Goal: Task Accomplishment & Management: Manage account settings

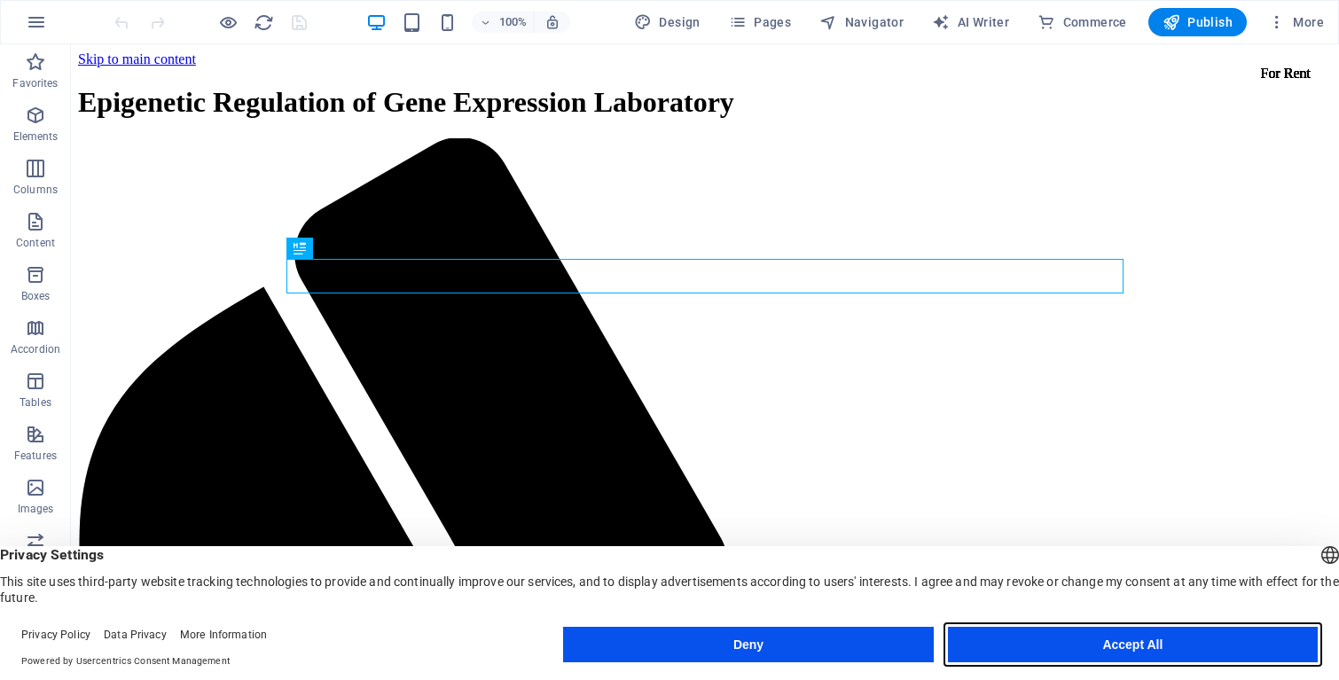
click at [1114, 644] on button "Accept All" at bounding box center [1133, 644] width 370 height 35
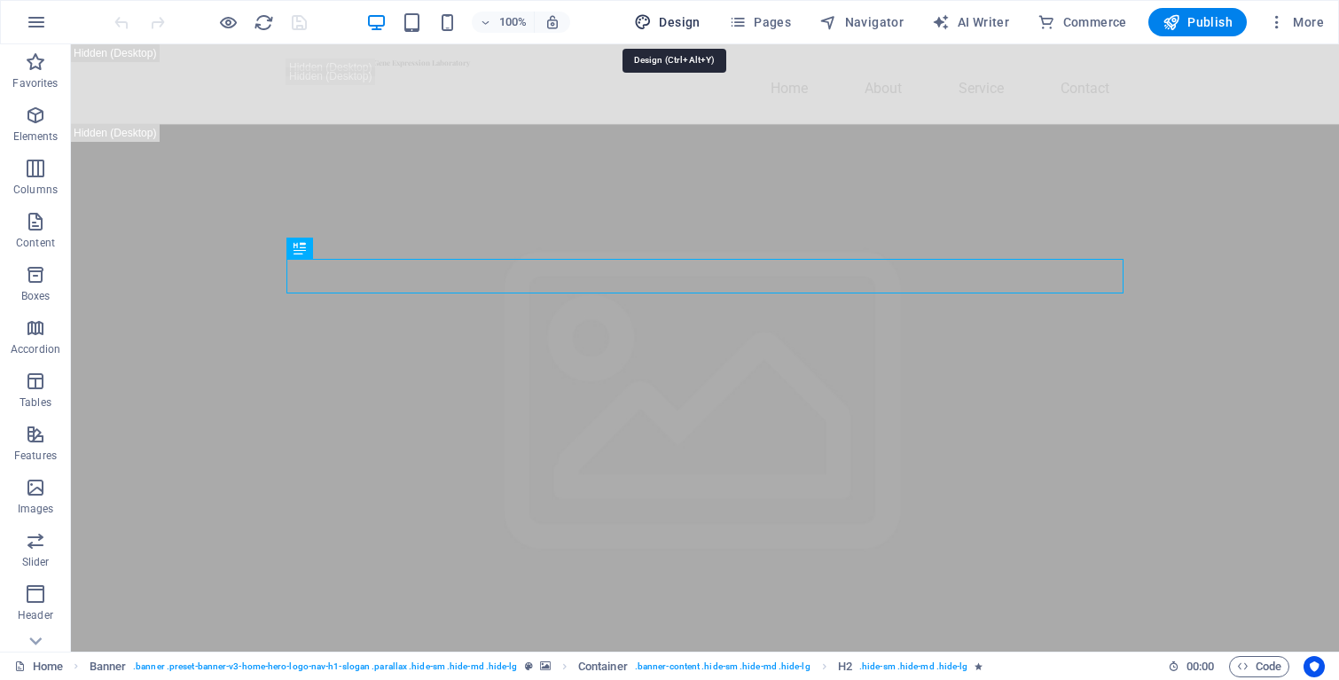
click at [652, 21] on icon "button" at bounding box center [643, 22] width 18 height 18
select select "px"
select select "200"
select select "px"
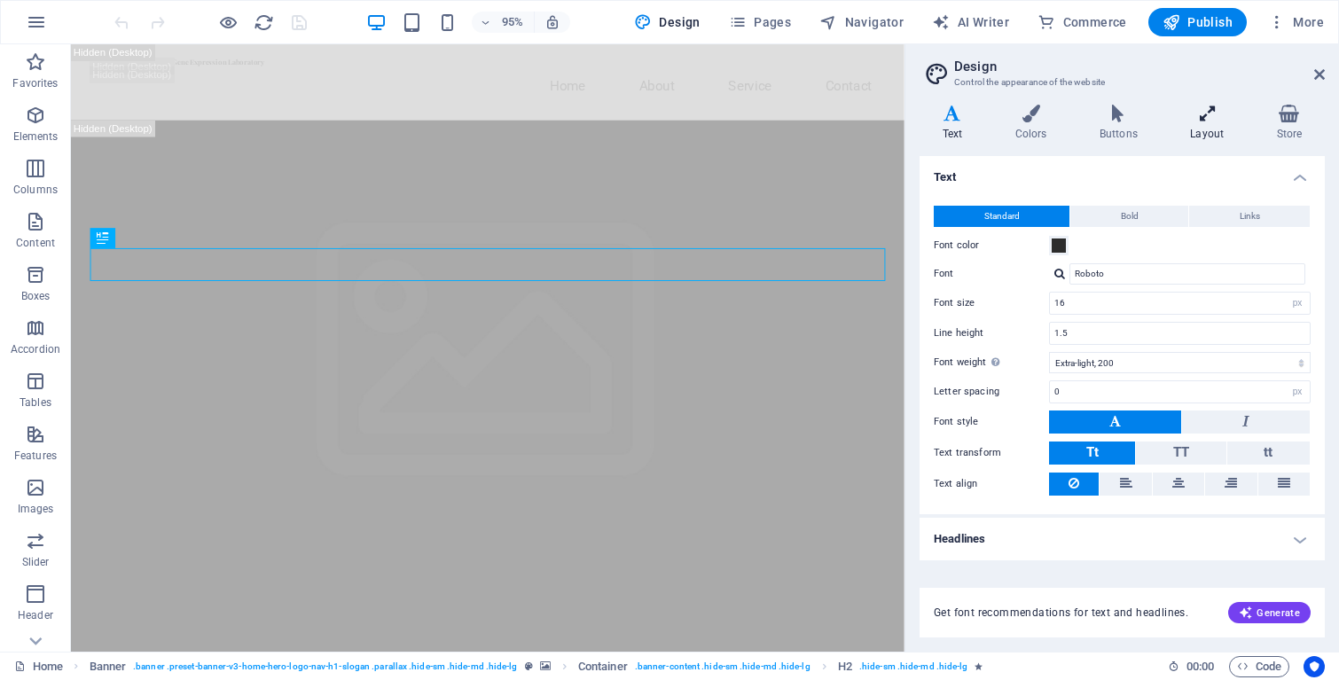
click at [1198, 122] on h4 "Layout" at bounding box center [1211, 123] width 86 height 37
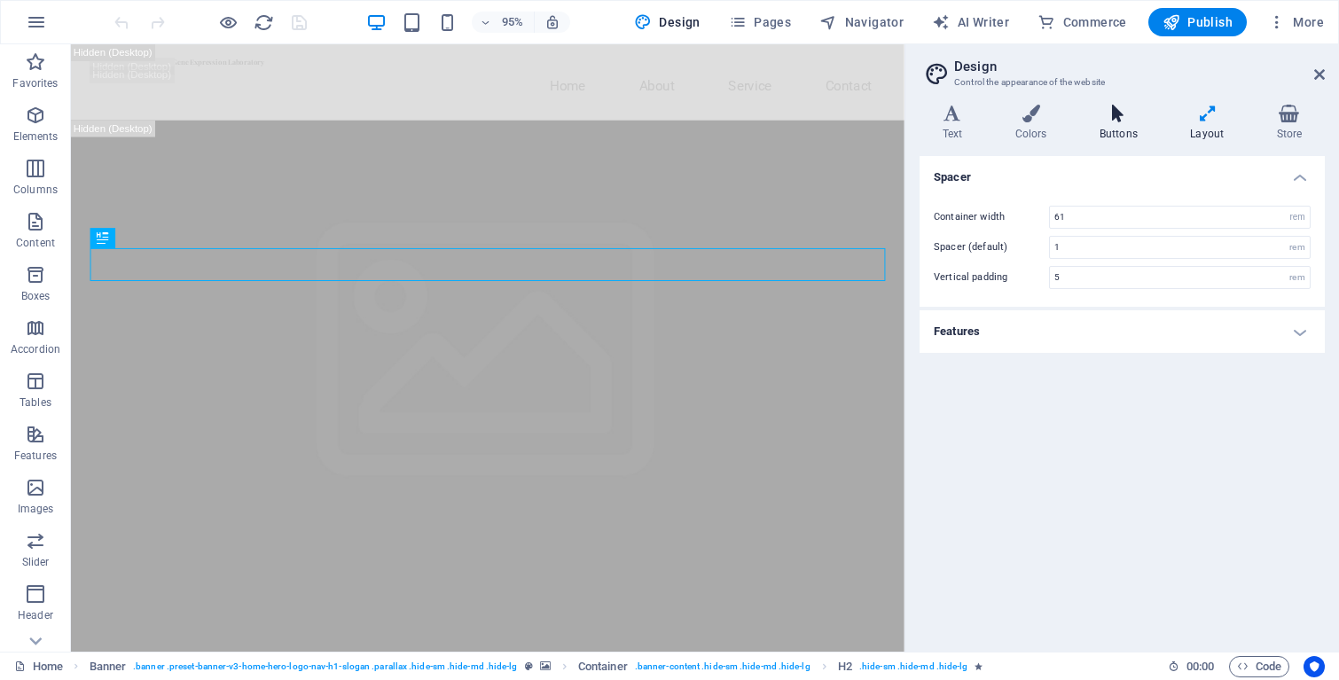
click at [1140, 121] on icon at bounding box center [1117, 114] width 83 height 18
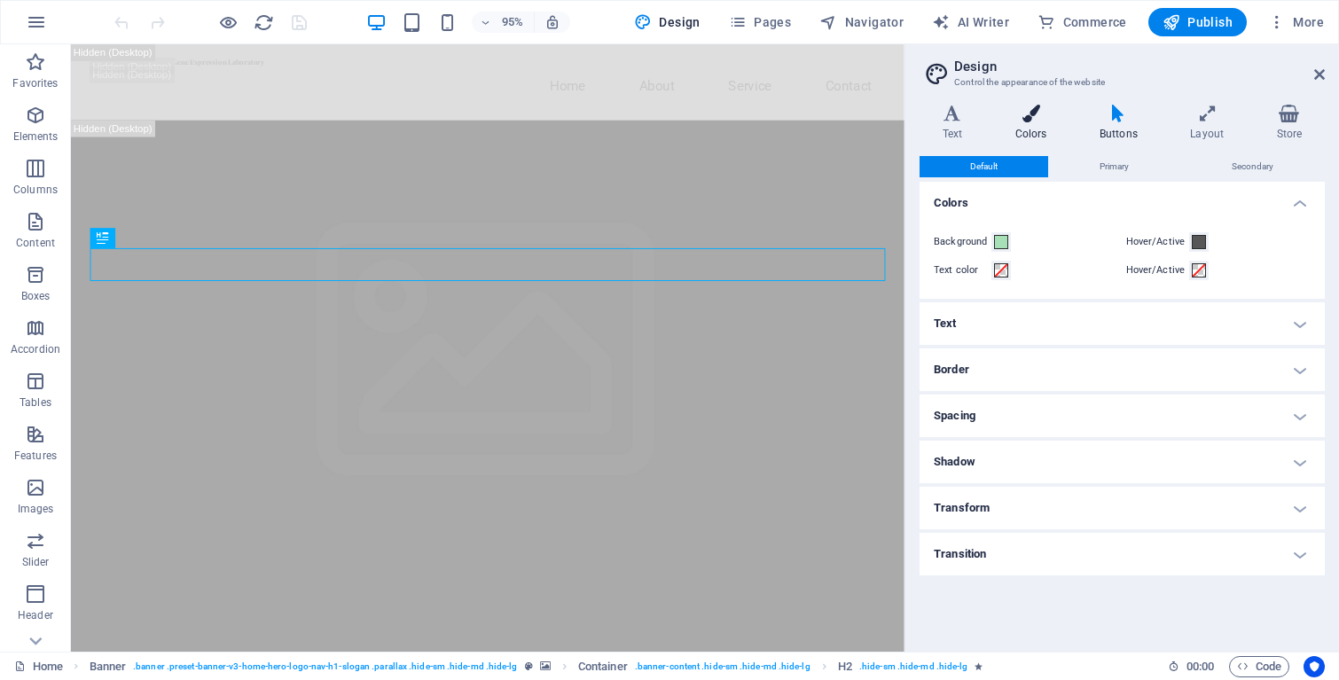
click at [1046, 119] on icon at bounding box center [1030, 114] width 77 height 18
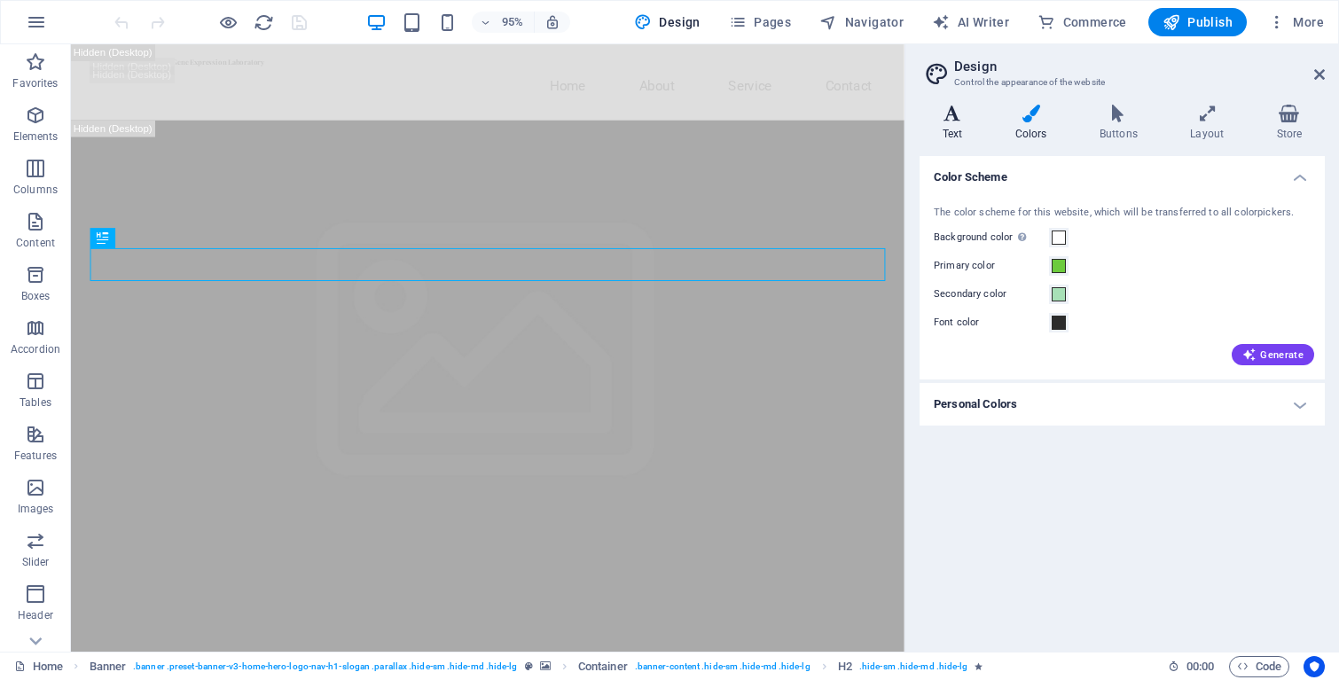
click at [974, 121] on icon at bounding box center [952, 114] width 66 height 18
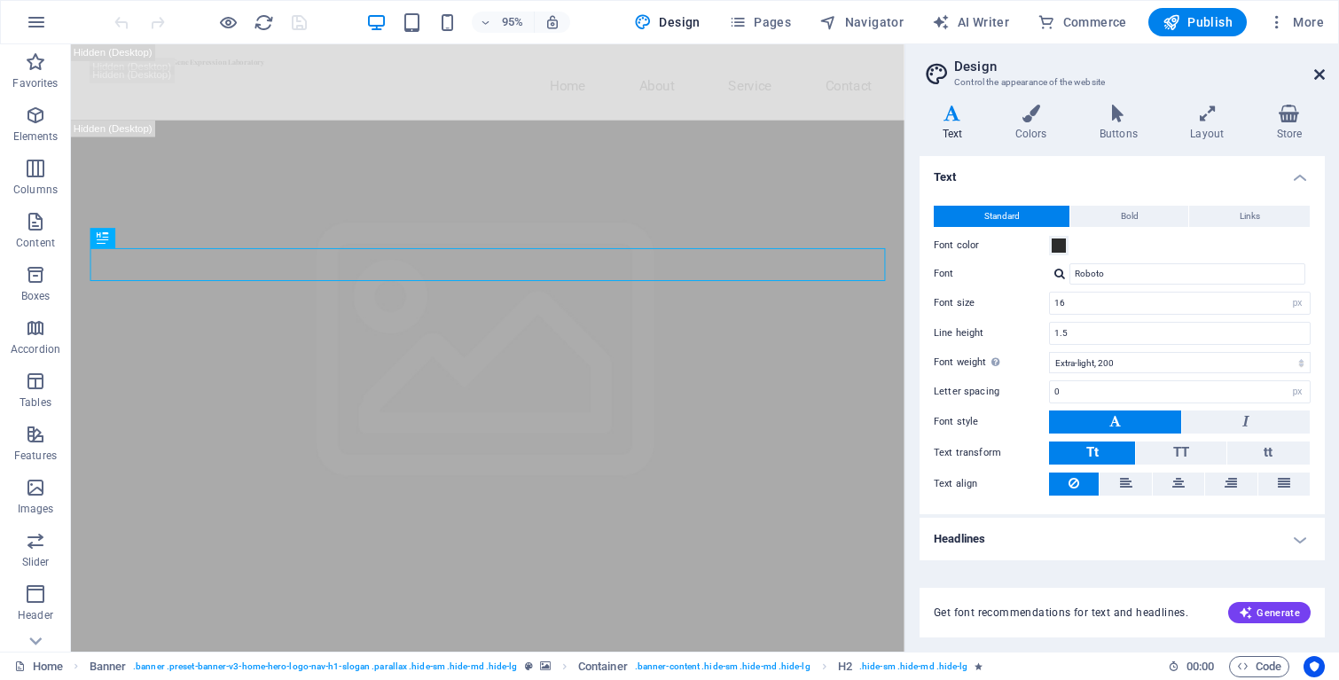
click at [1317, 74] on icon at bounding box center [1319, 74] width 11 height 14
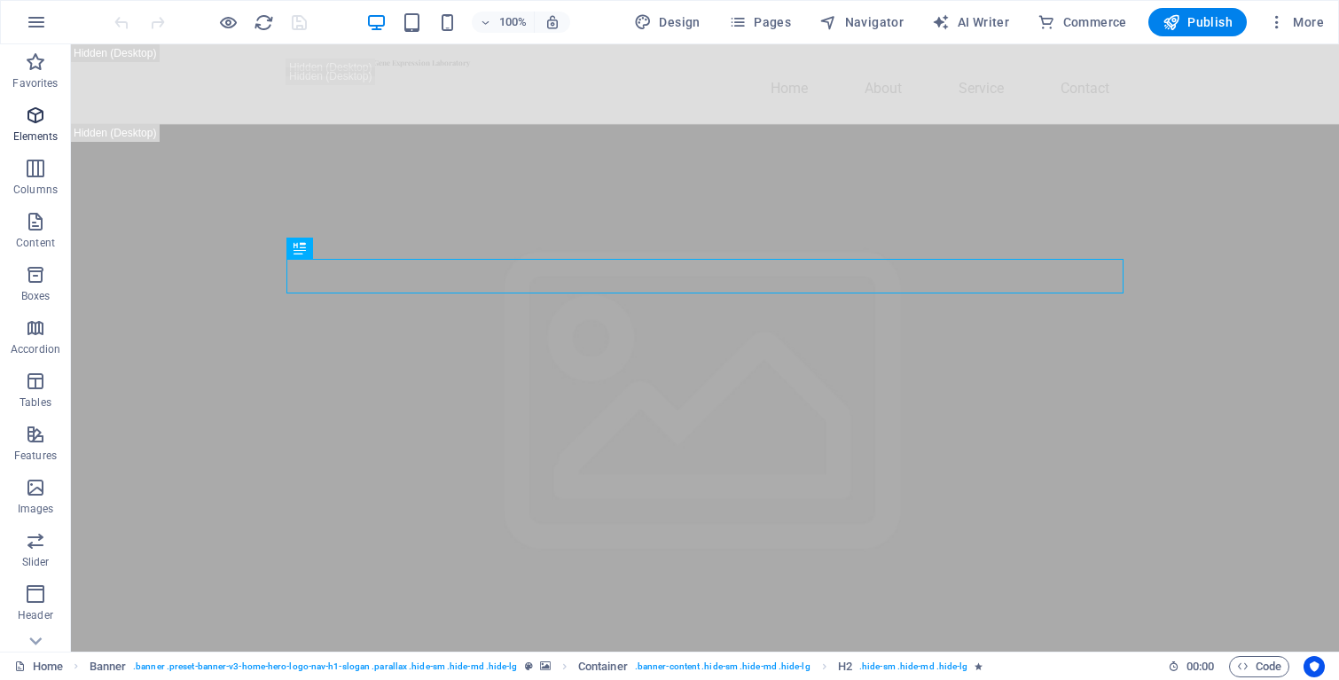
click at [38, 129] on span "Elements" at bounding box center [35, 126] width 71 height 43
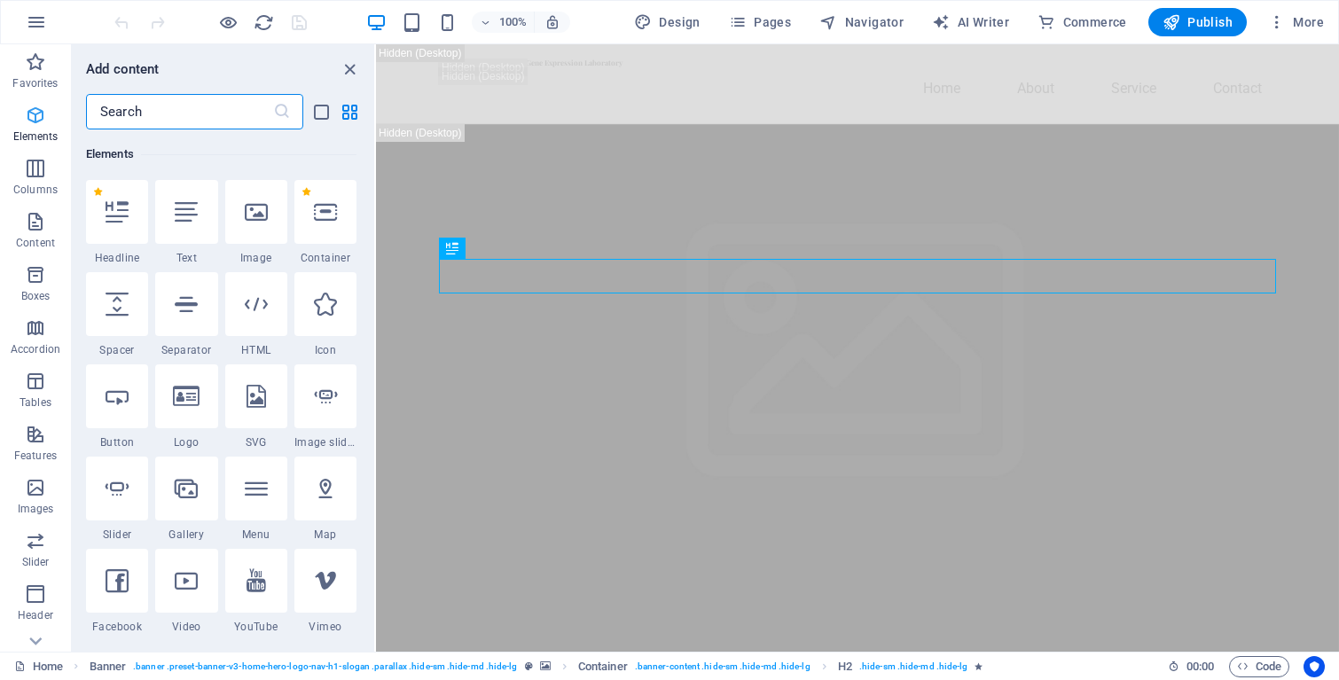
scroll to position [189, 0]
click at [35, 168] on icon "button" at bounding box center [35, 168] width 21 height 21
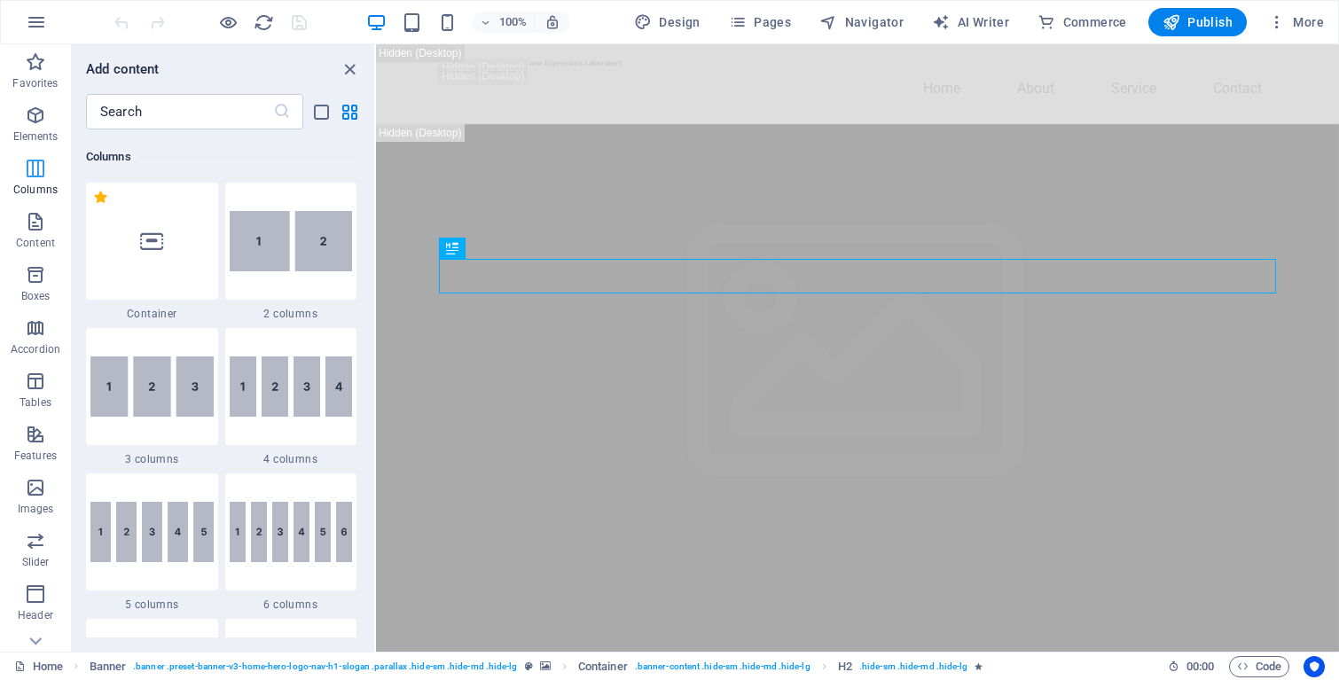
scroll to position [878, 0]
click at [43, 223] on icon "button" at bounding box center [35, 221] width 21 height 21
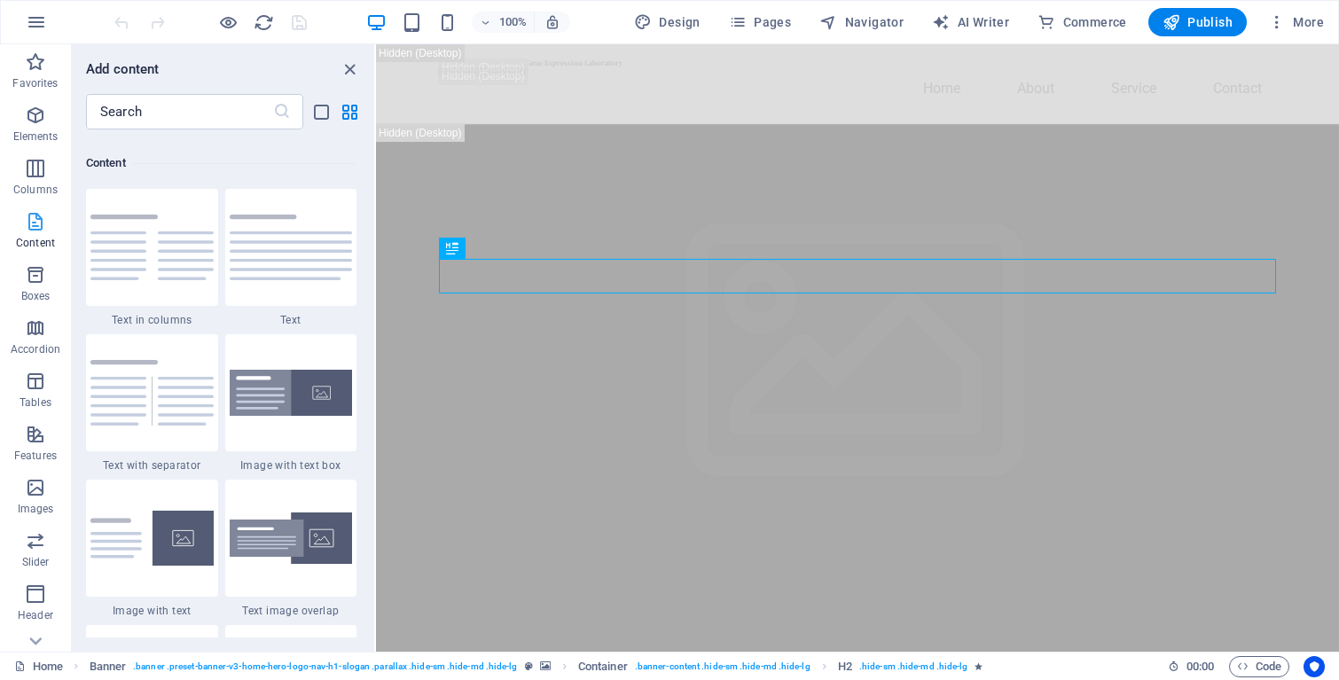
scroll to position [3102, 0]
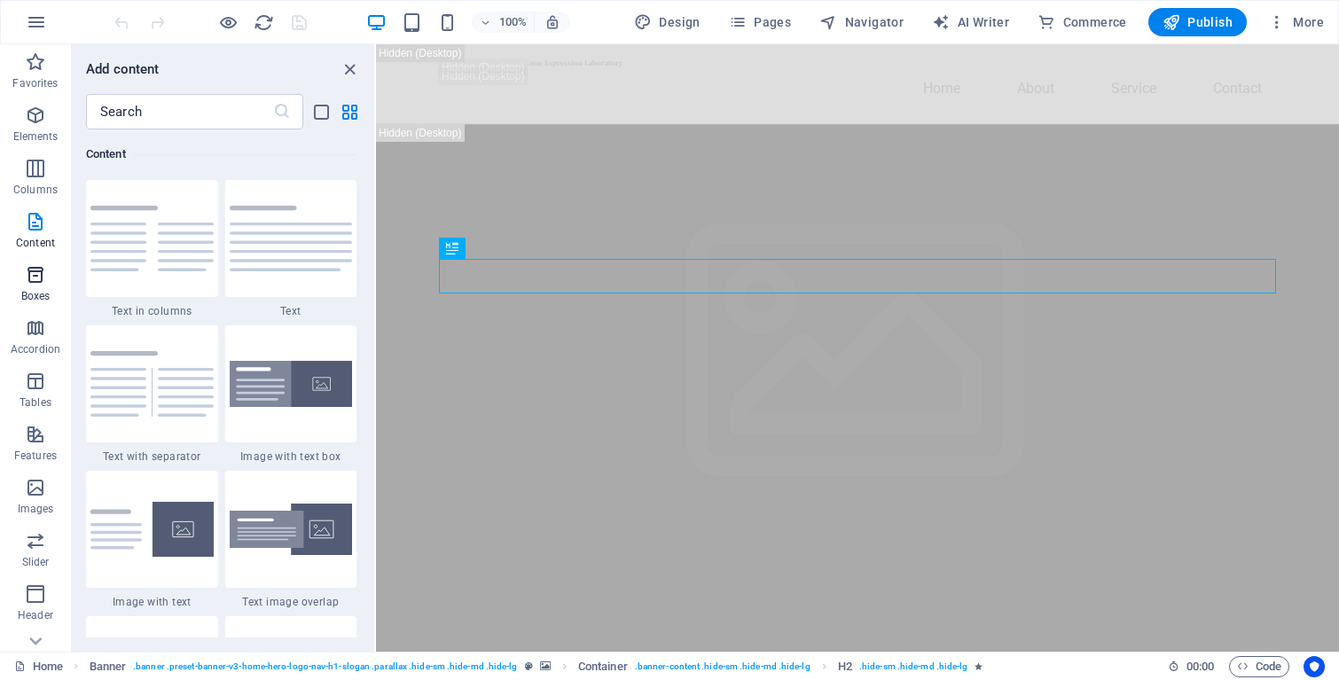
click at [45, 270] on icon "button" at bounding box center [35, 274] width 21 height 21
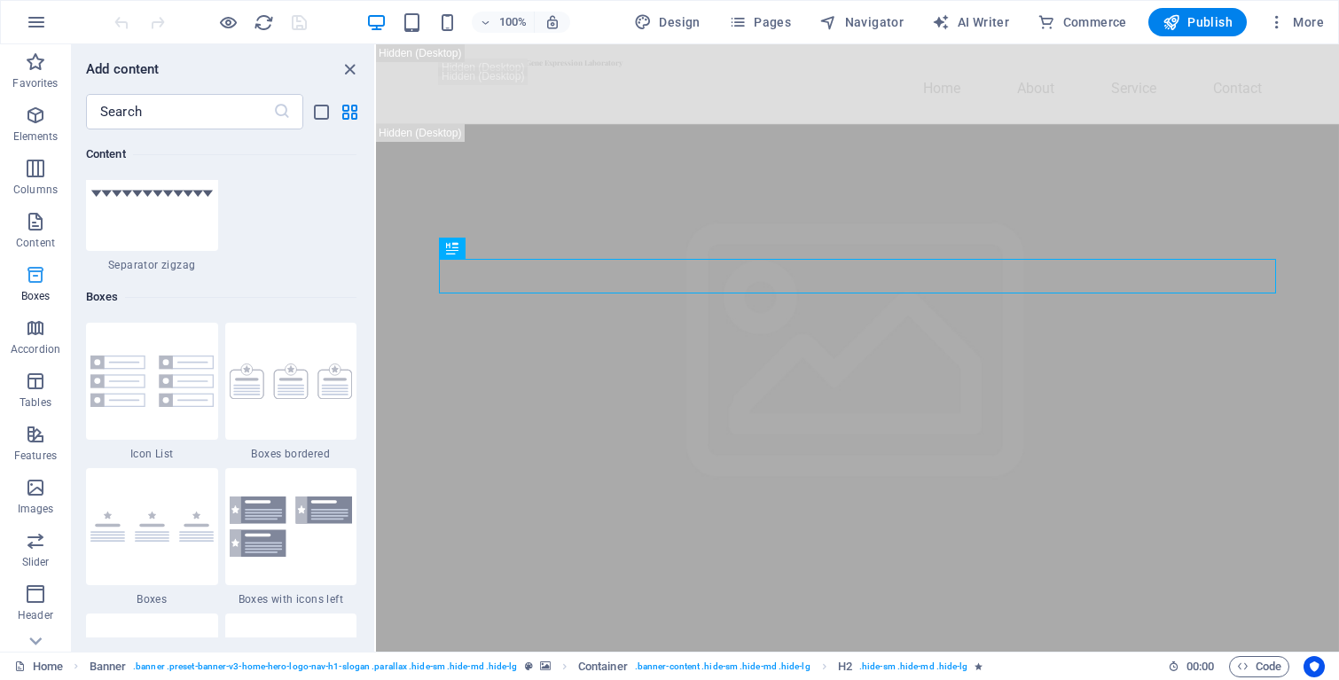
scroll to position [4890, 0]
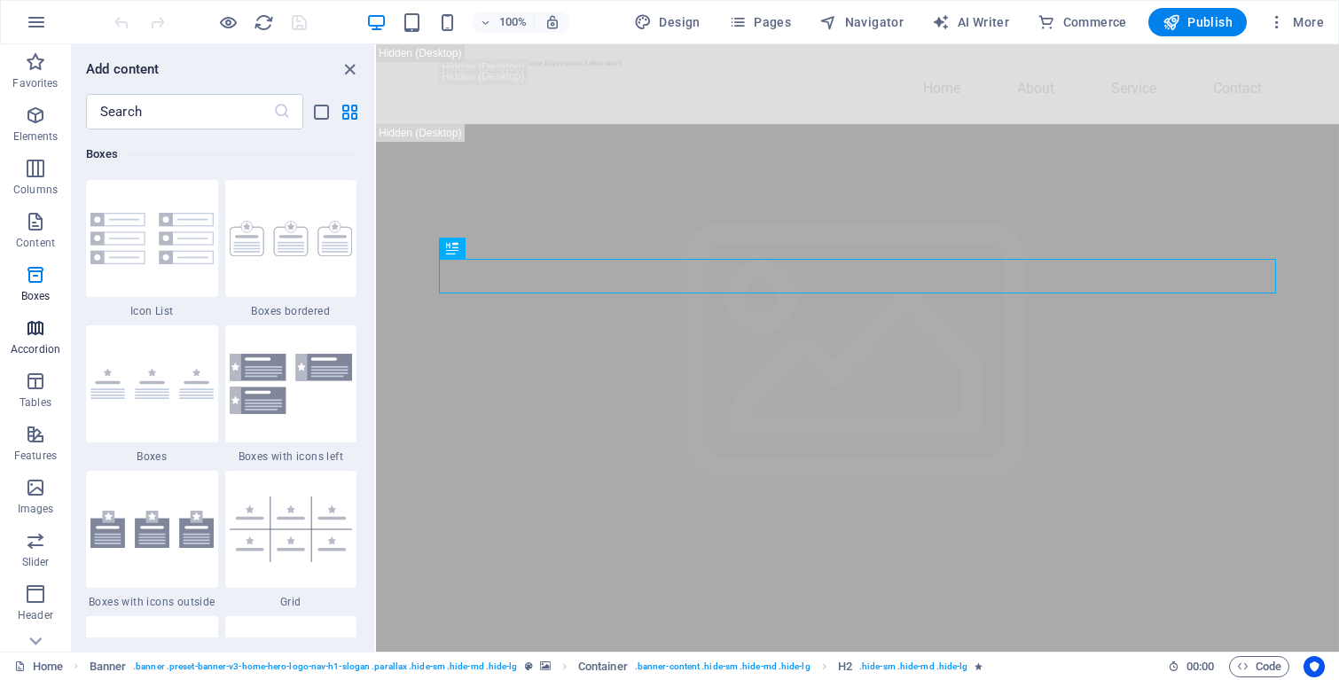
click at [46, 318] on span "Accordion" at bounding box center [35, 338] width 71 height 43
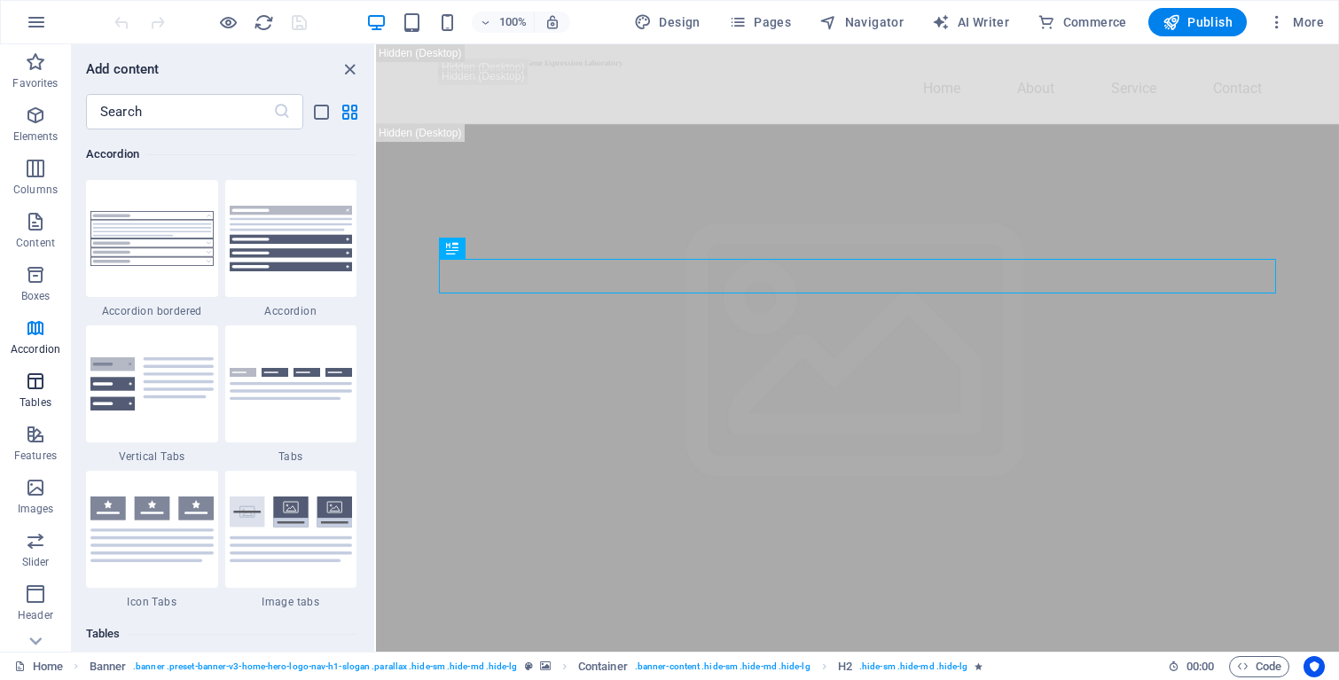
click at [43, 365] on button "Tables" at bounding box center [35, 389] width 71 height 53
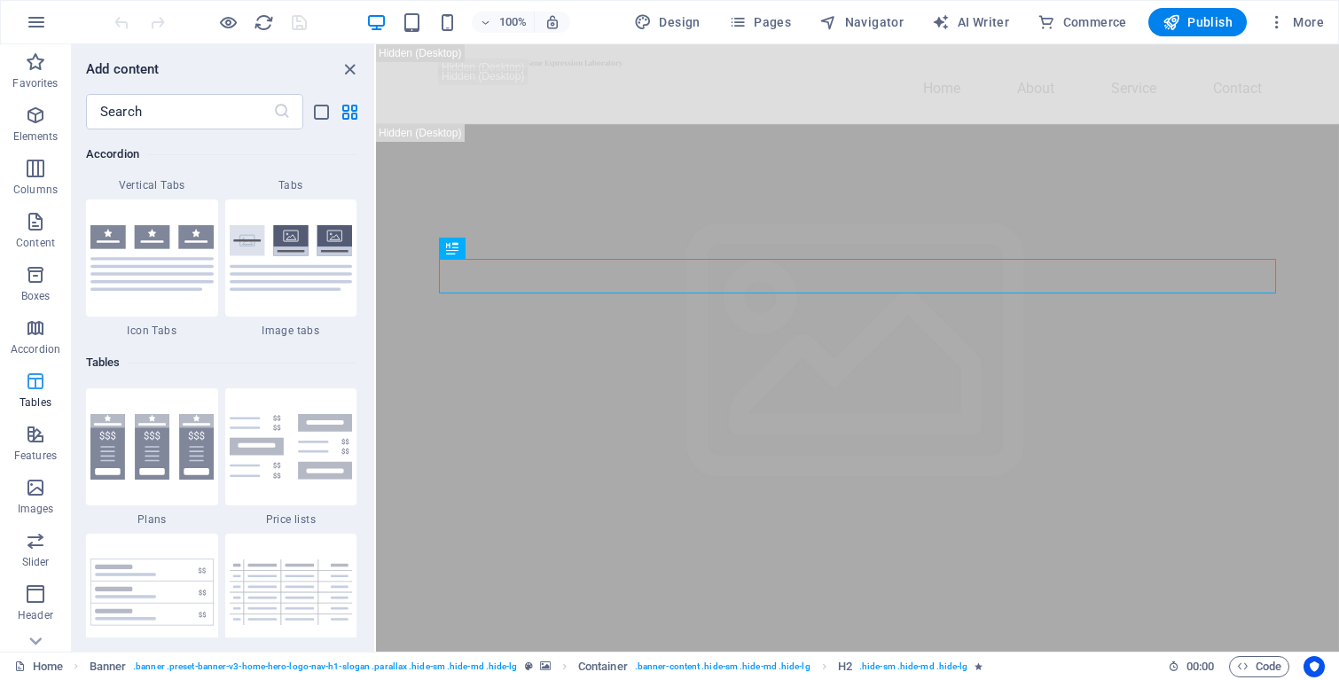
scroll to position [6140, 0]
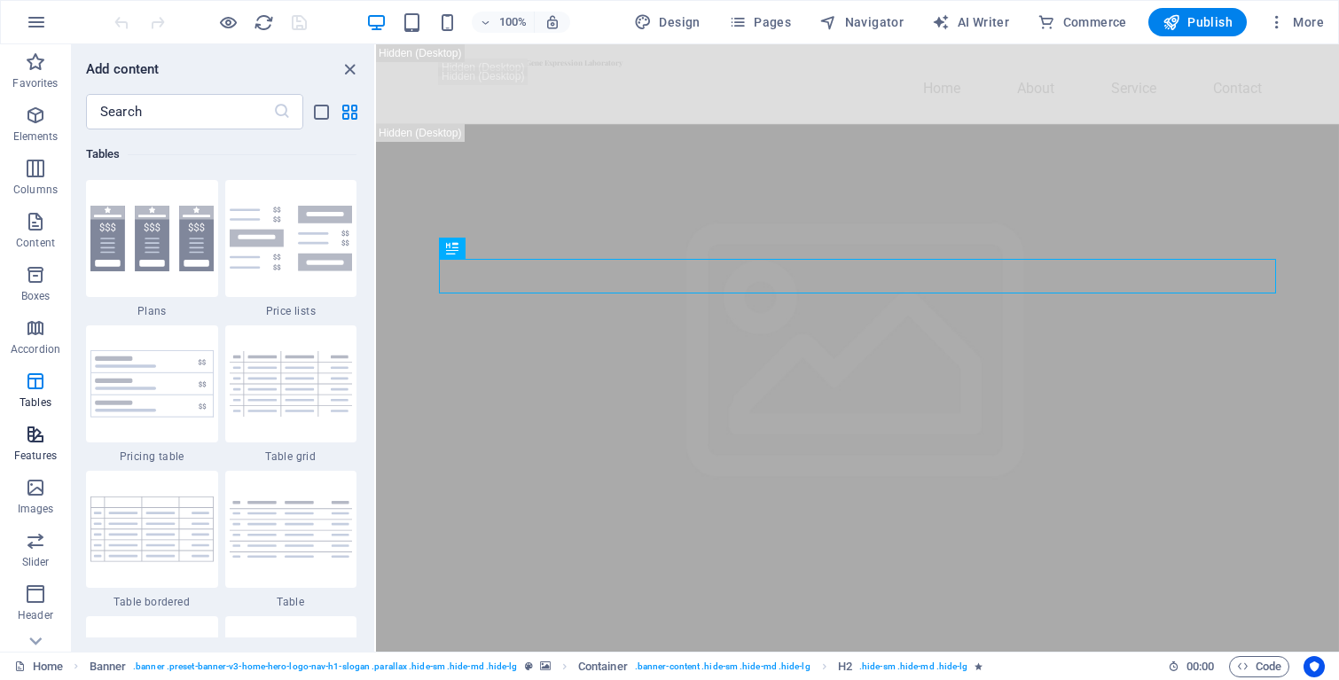
click at [43, 442] on icon "button" at bounding box center [35, 434] width 21 height 21
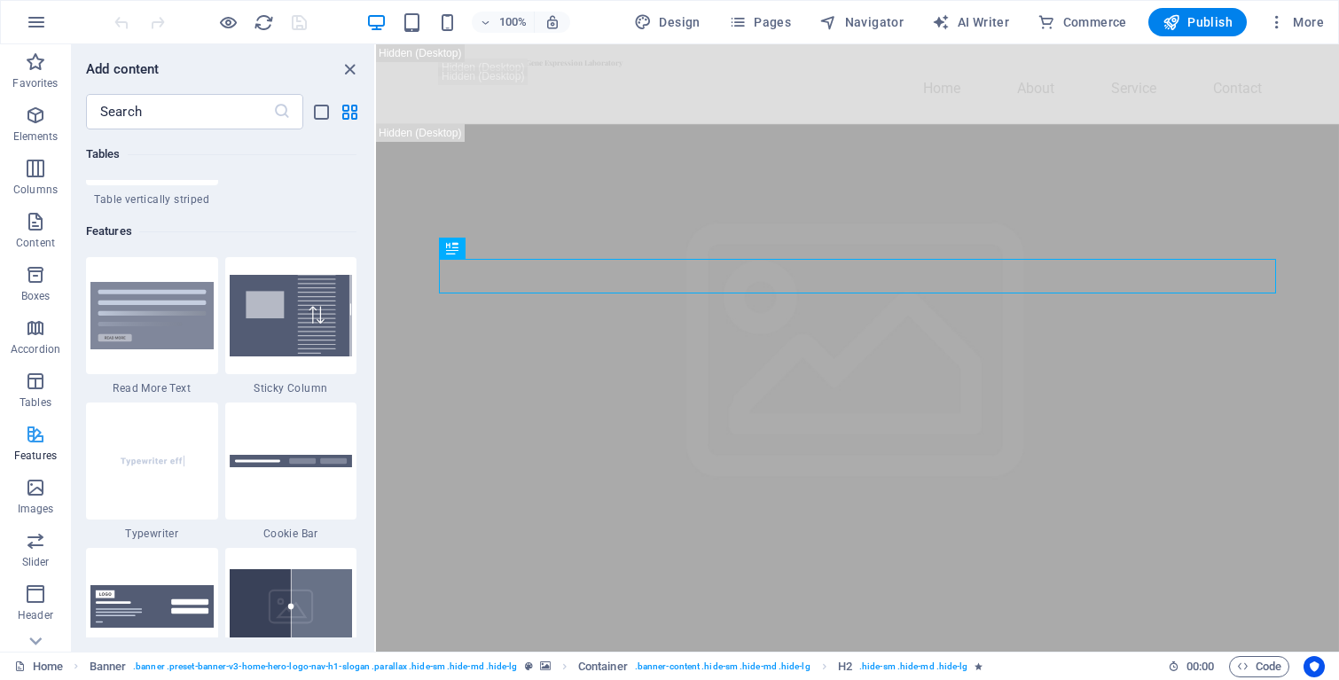
scroll to position [6911, 0]
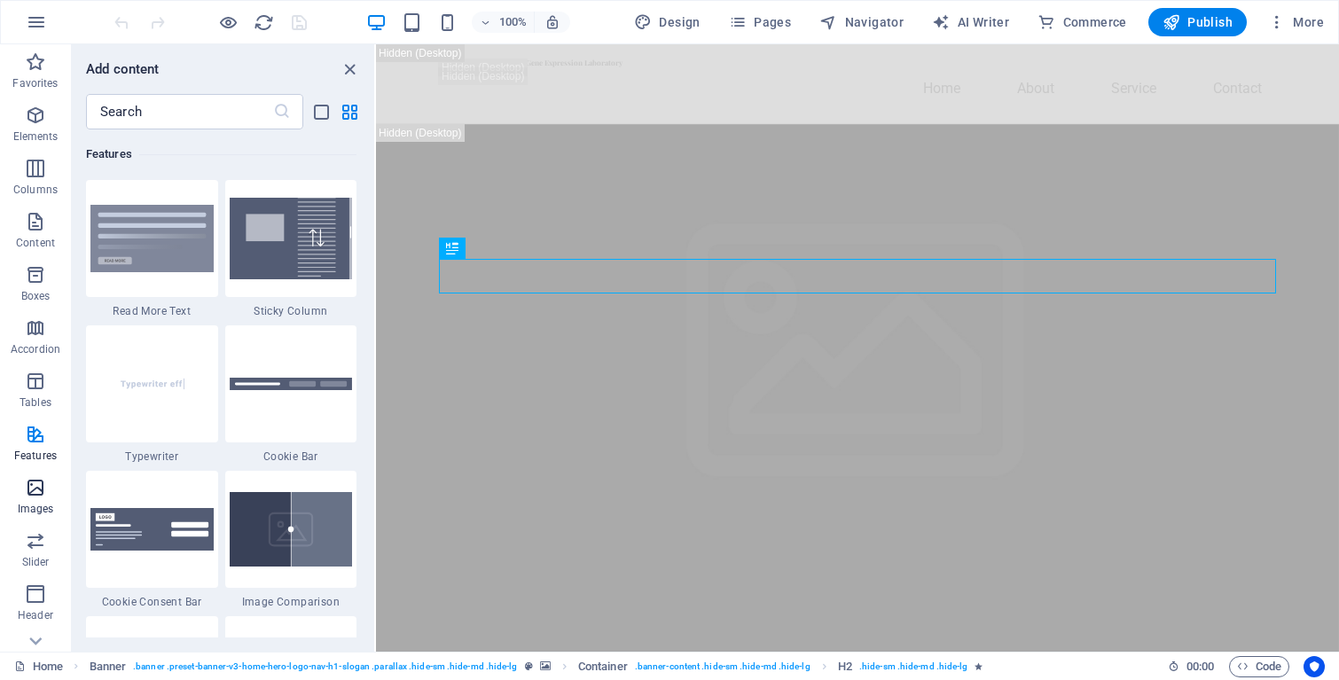
click at [43, 488] on icon "button" at bounding box center [35, 487] width 21 height 21
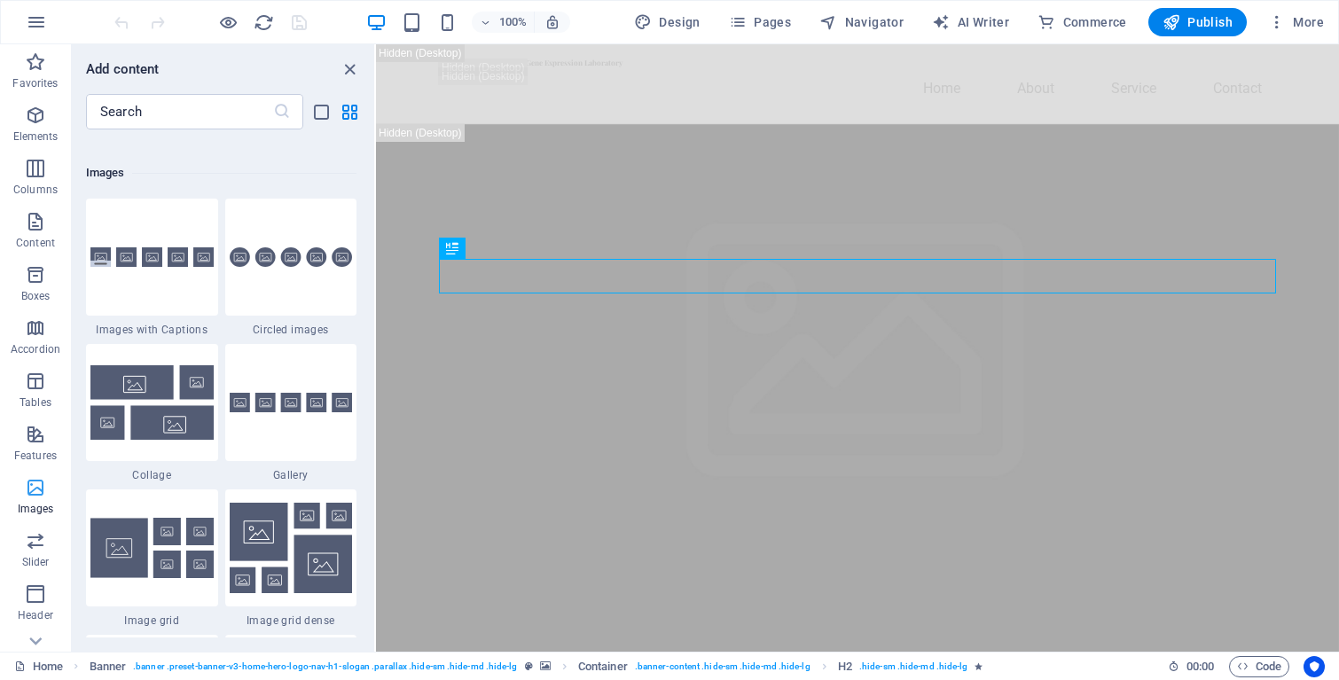
scroll to position [8990, 0]
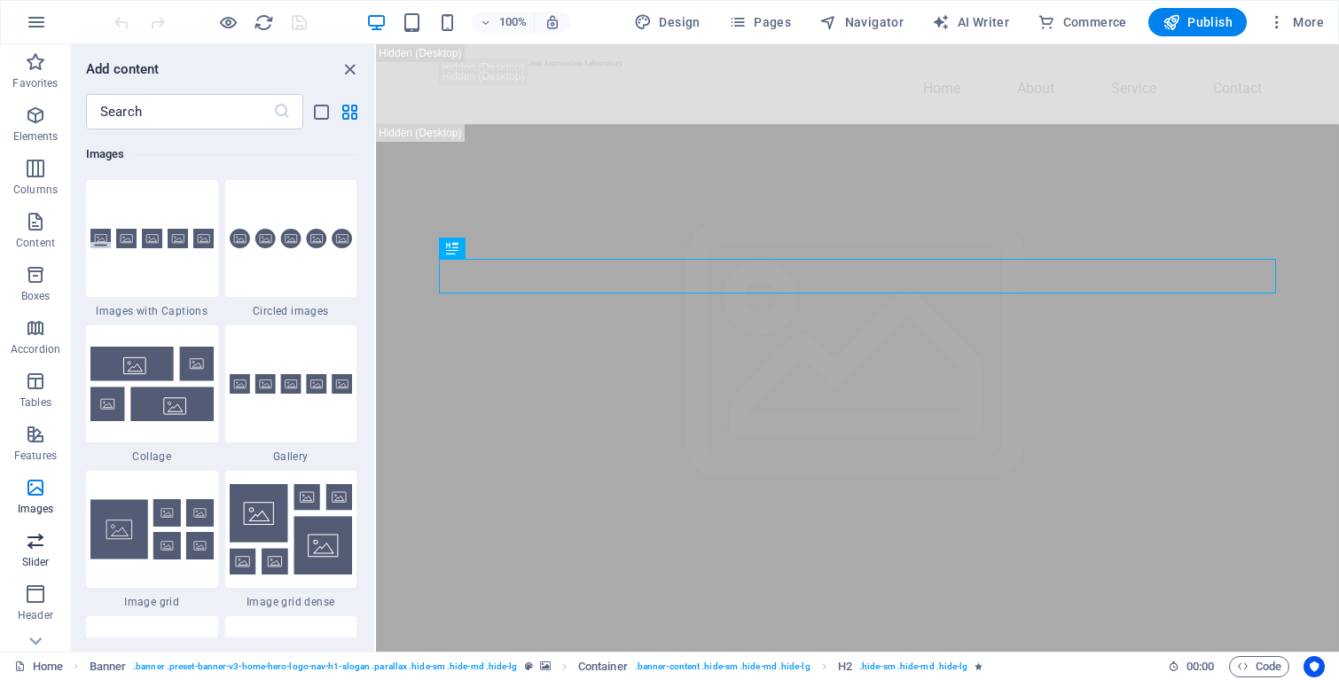
click at [43, 549] on icon "button" at bounding box center [35, 540] width 21 height 21
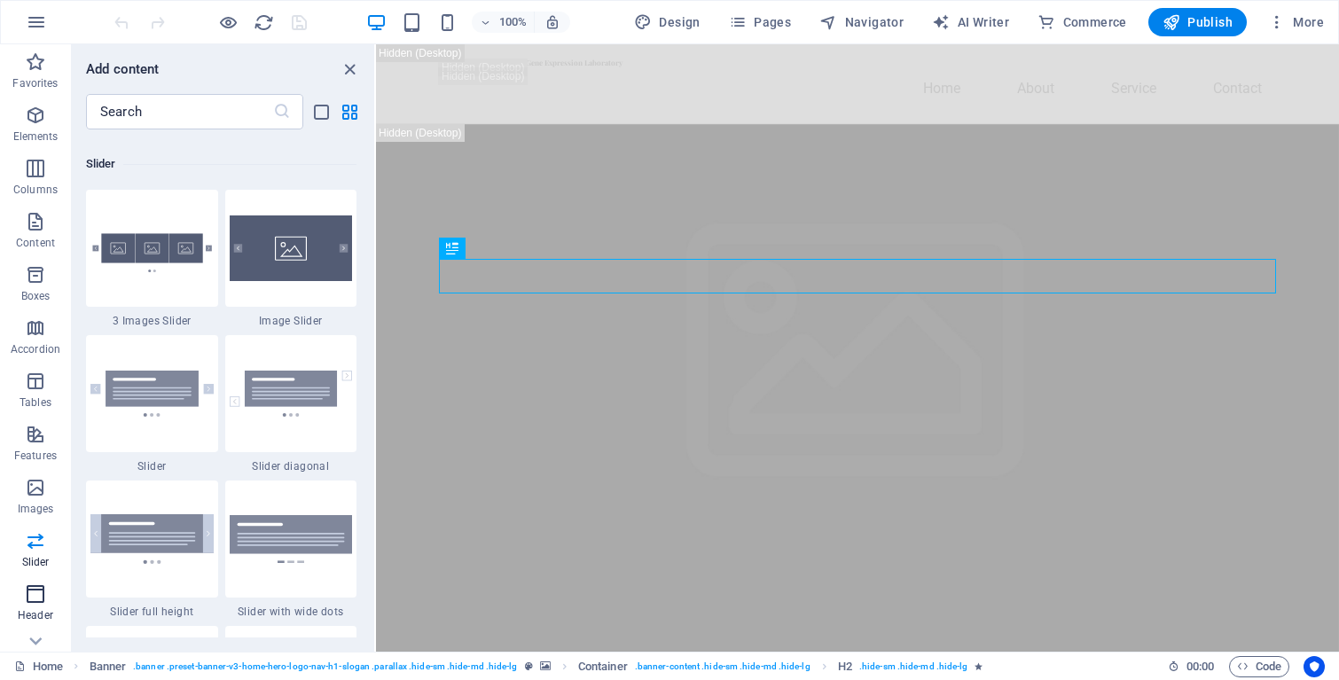
click at [39, 590] on icon "button" at bounding box center [35, 593] width 21 height 21
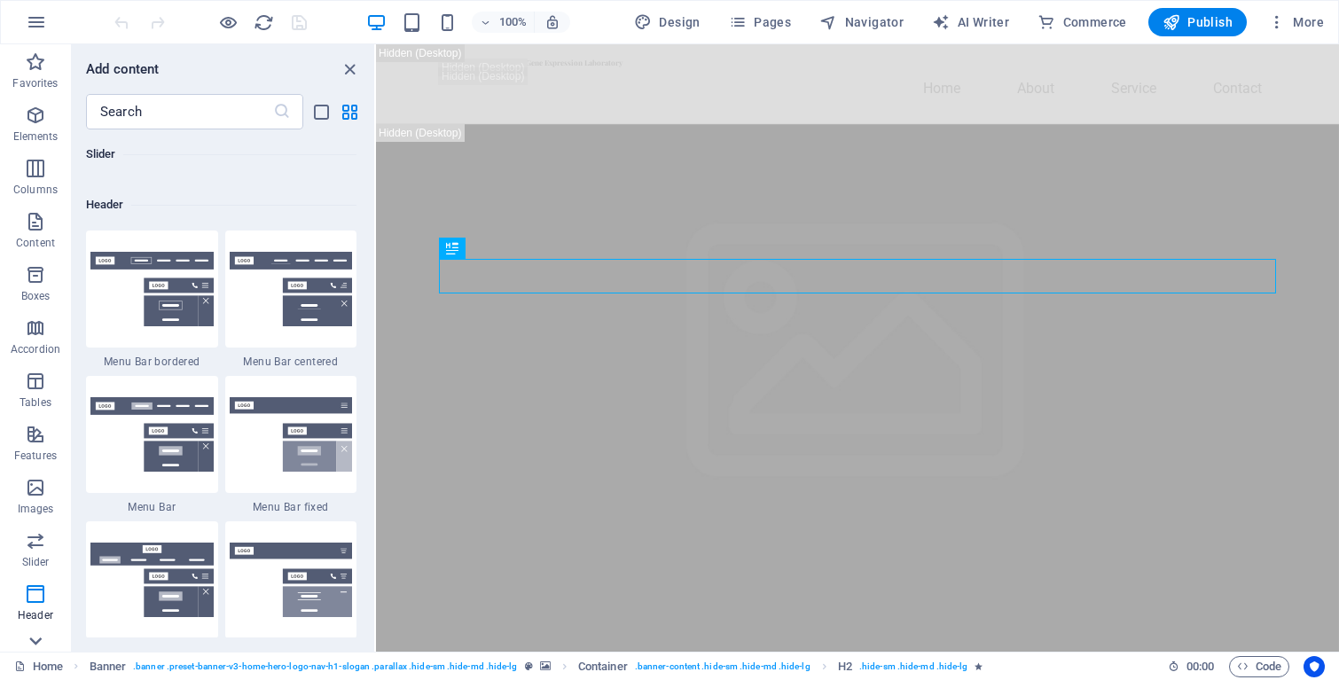
scroll to position [10676, 0]
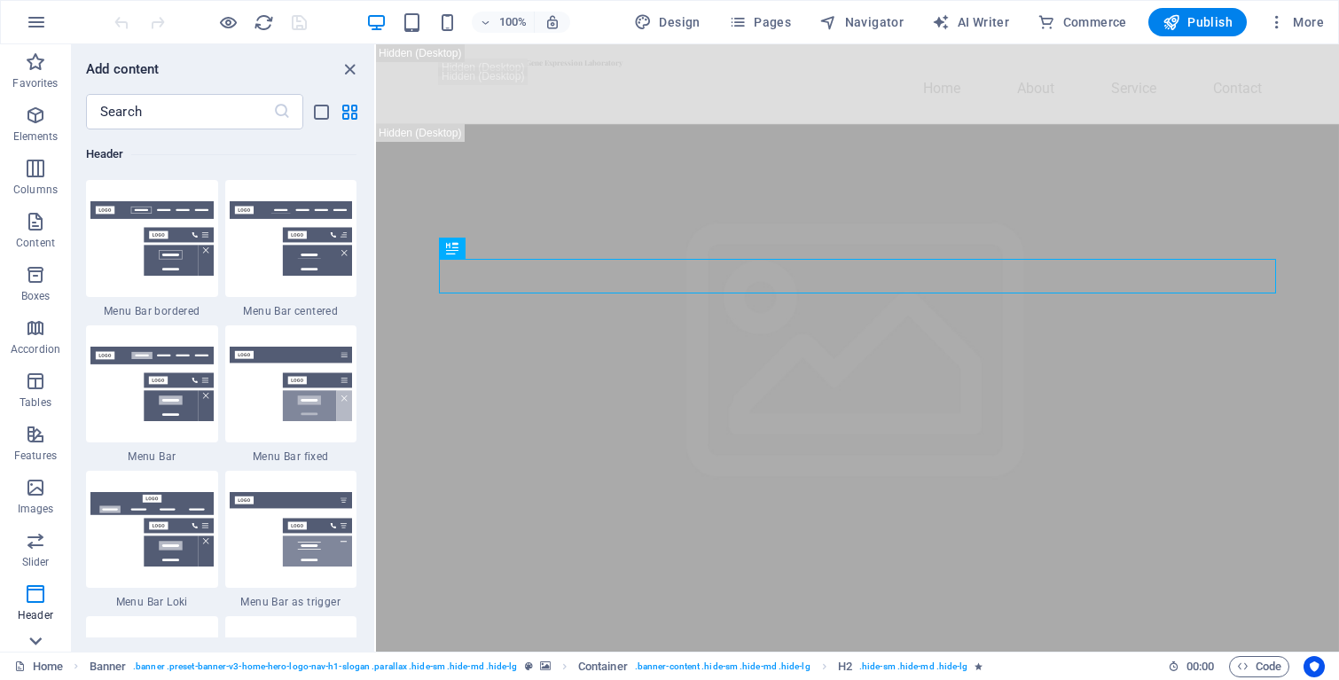
click at [43, 632] on icon at bounding box center [35, 641] width 25 height 25
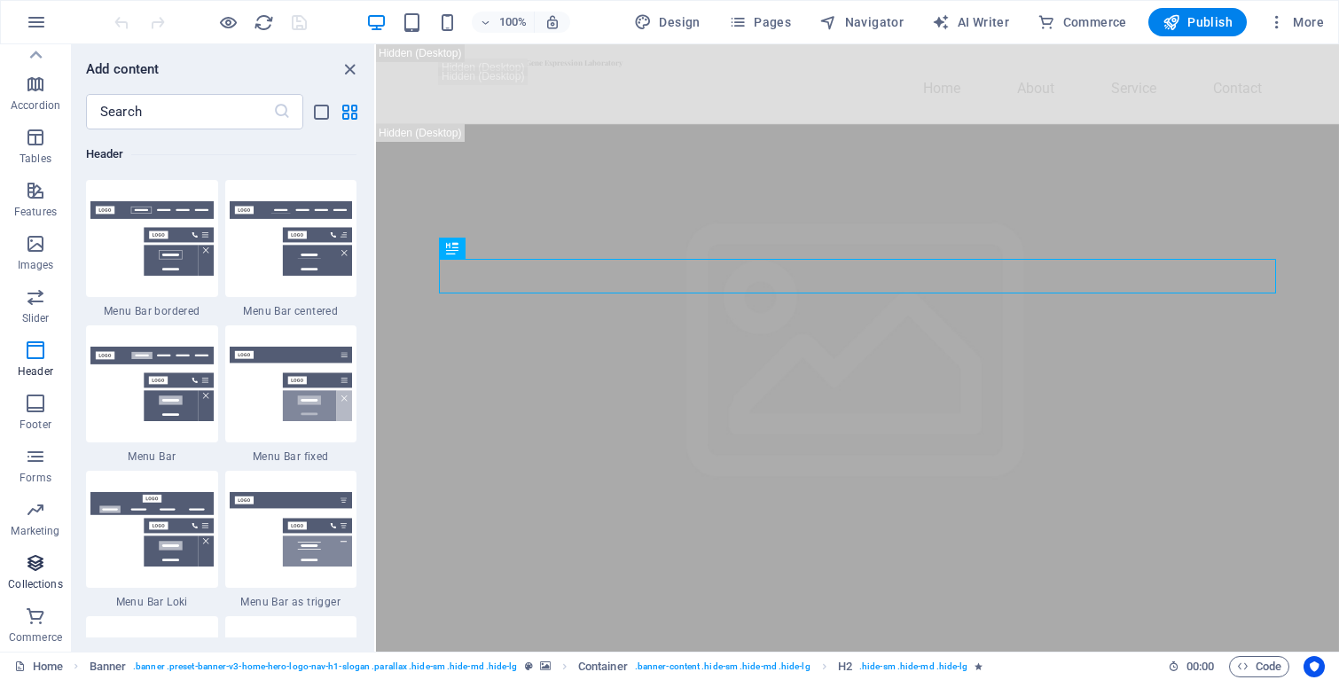
click at [35, 565] on icon "button" at bounding box center [35, 562] width 21 height 21
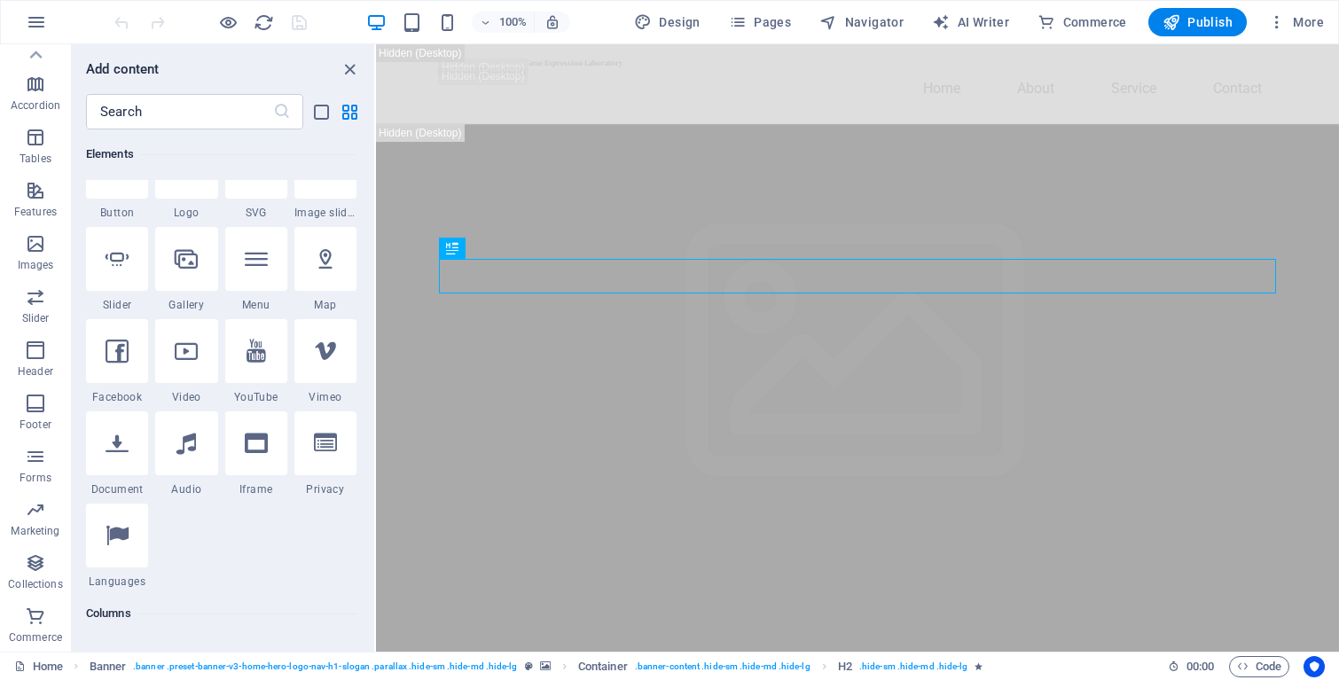
scroll to position [0, 0]
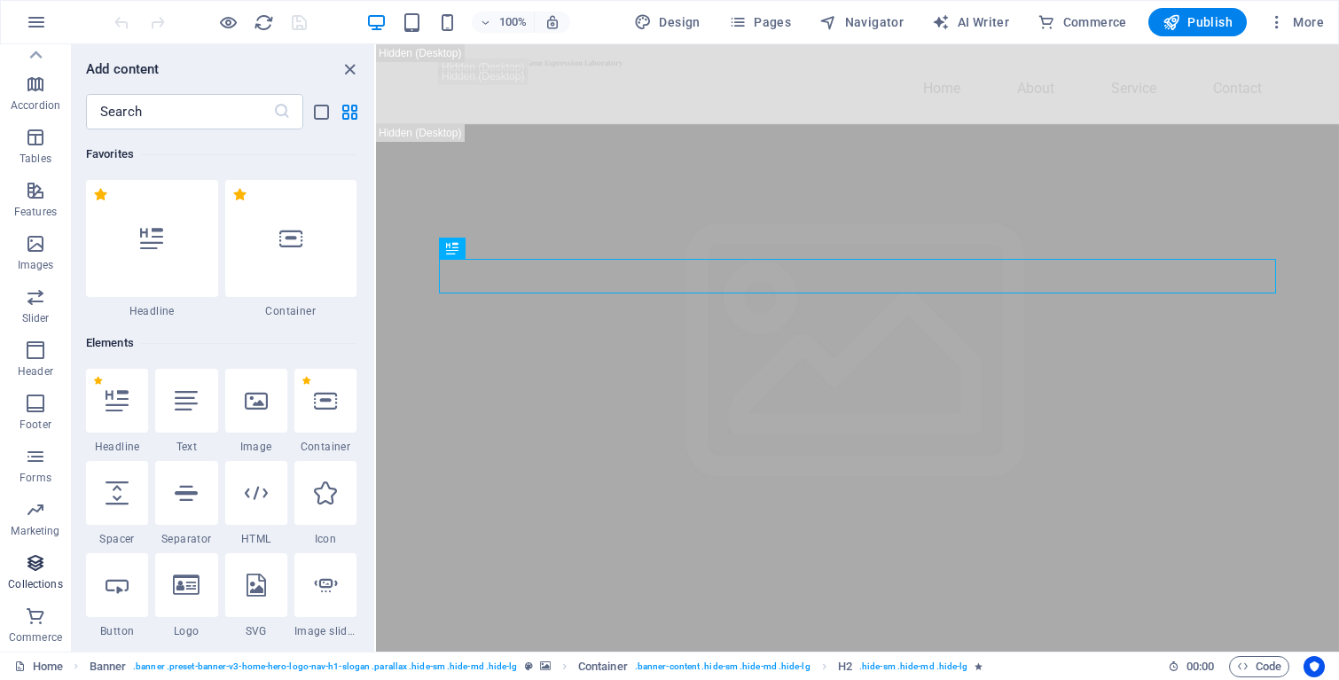
click at [42, 574] on span "Collections" at bounding box center [35, 573] width 71 height 43
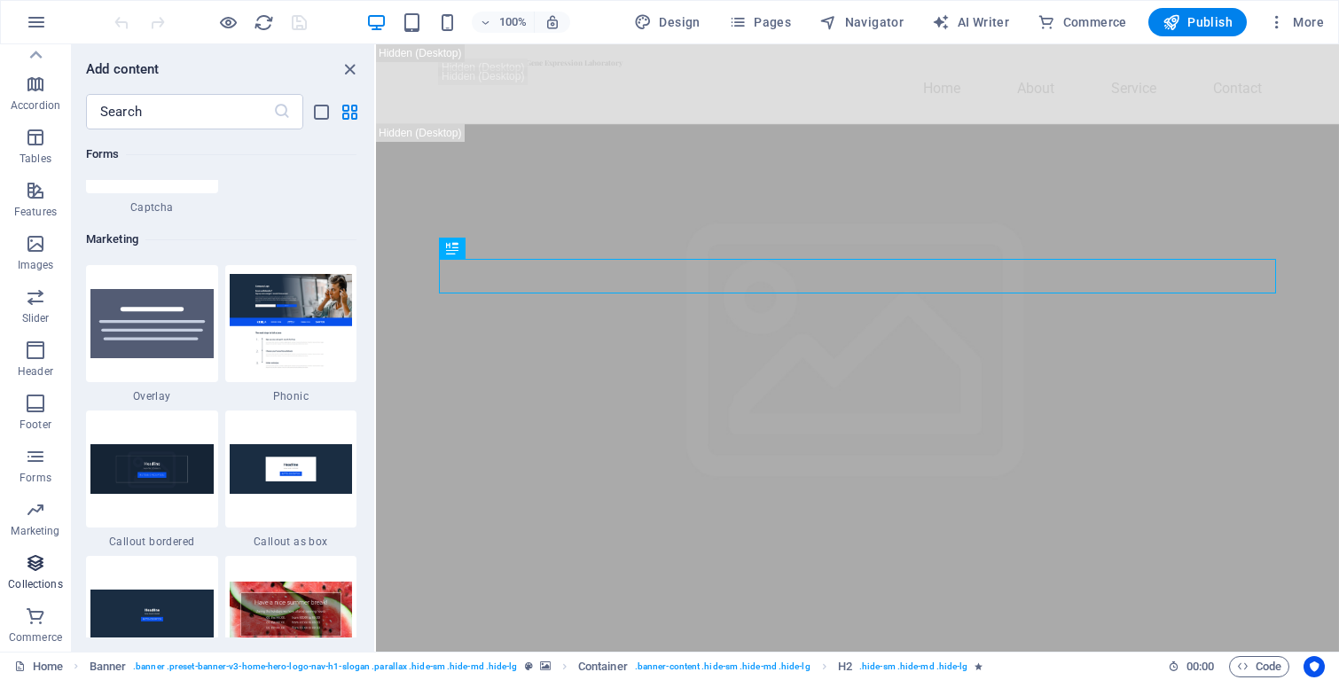
scroll to position [16229, 0]
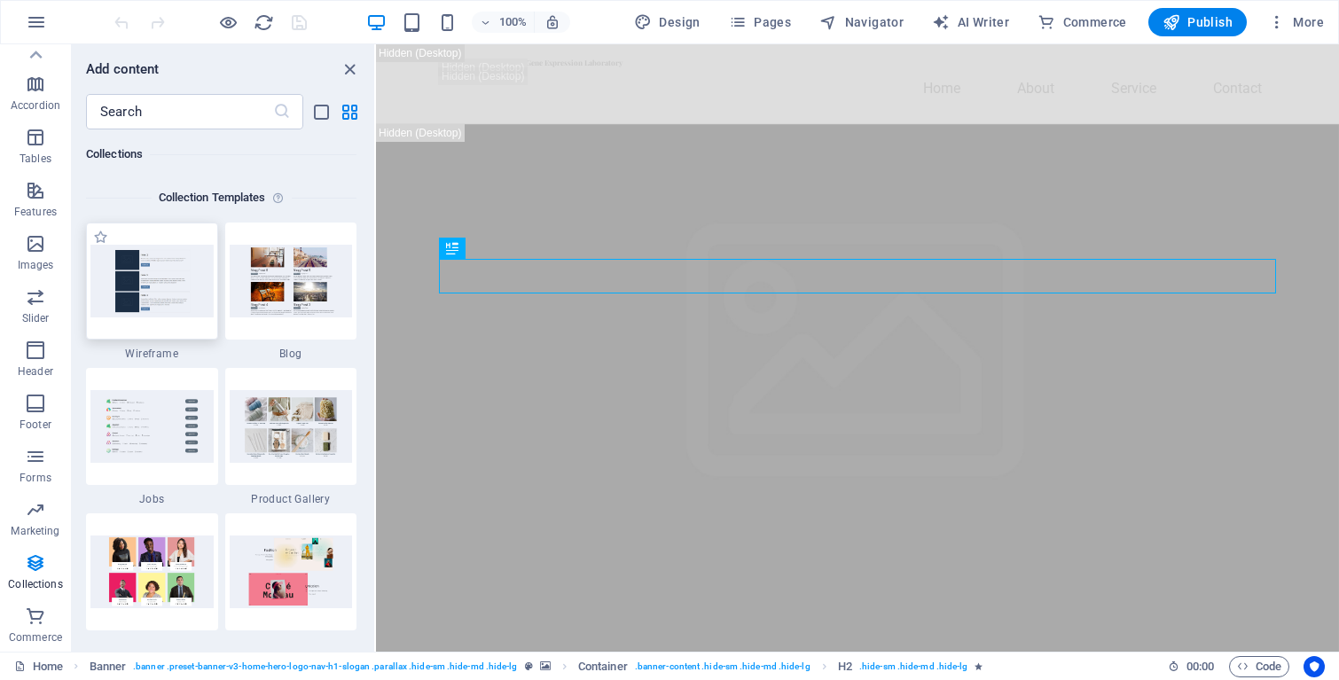
click at [172, 284] on img at bounding box center [151, 281] width 123 height 72
click at [330, 282] on img at bounding box center [291, 281] width 123 height 72
click at [310, 282] on img at bounding box center [291, 281] width 123 height 72
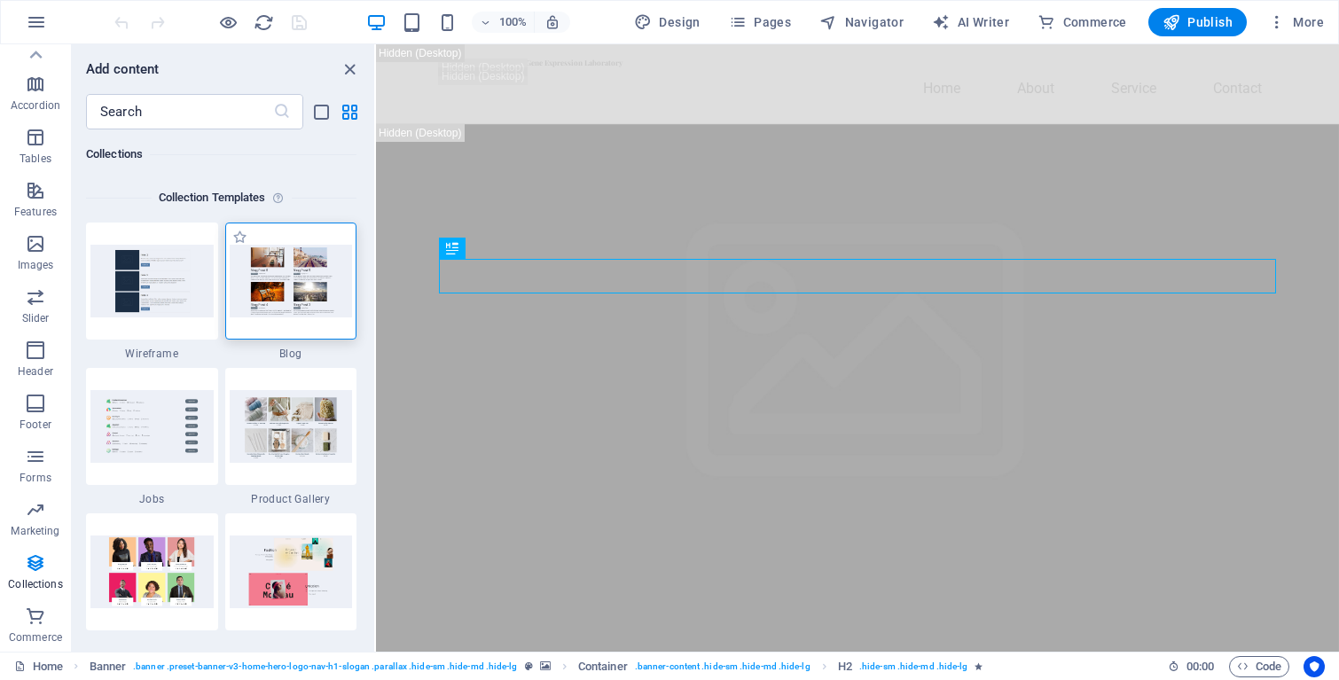
click at [288, 281] on img at bounding box center [291, 281] width 123 height 72
click at [472, 103] on span "Menu Bar" at bounding box center [456, 104] width 46 height 11
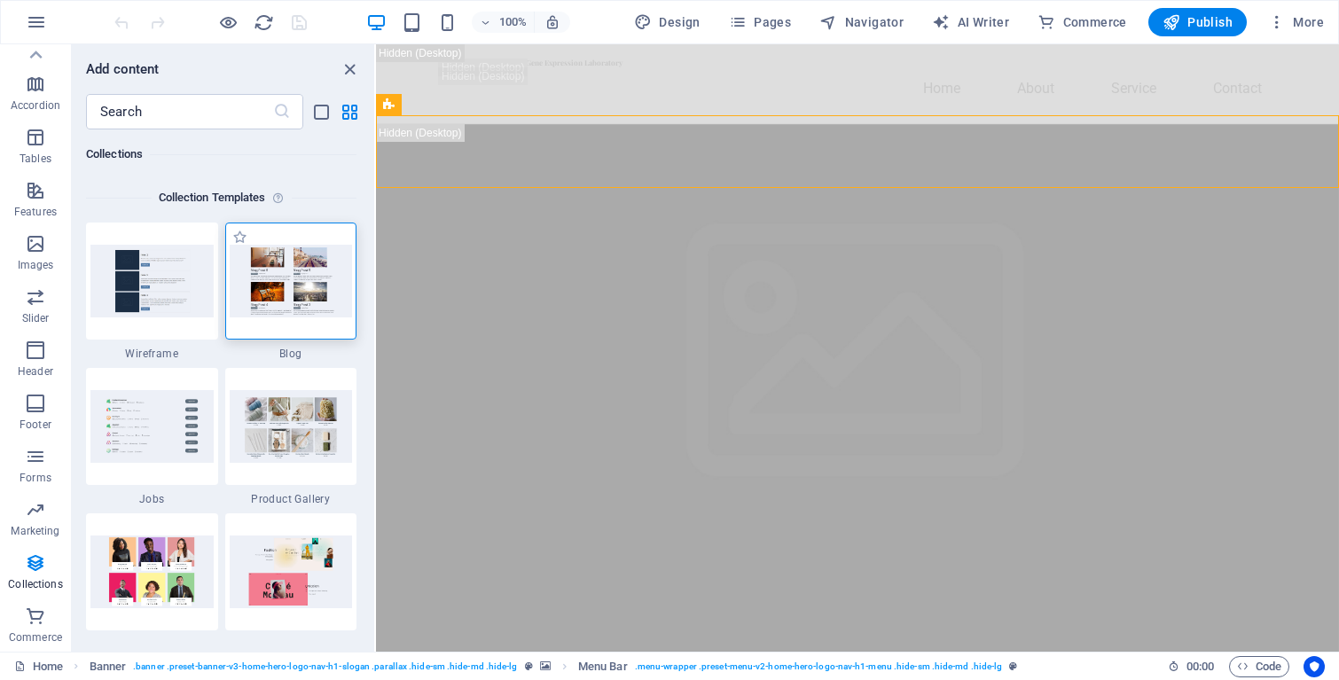
click at [307, 305] on img at bounding box center [291, 281] width 123 height 72
click at [238, 238] on label "1 Star" at bounding box center [239, 237] width 15 height 15
click at [232, 246] on input "1 Star" at bounding box center [231, 246] width 1 height 1
click at [238, 239] on label "1 Star" at bounding box center [239, 237] width 15 height 15
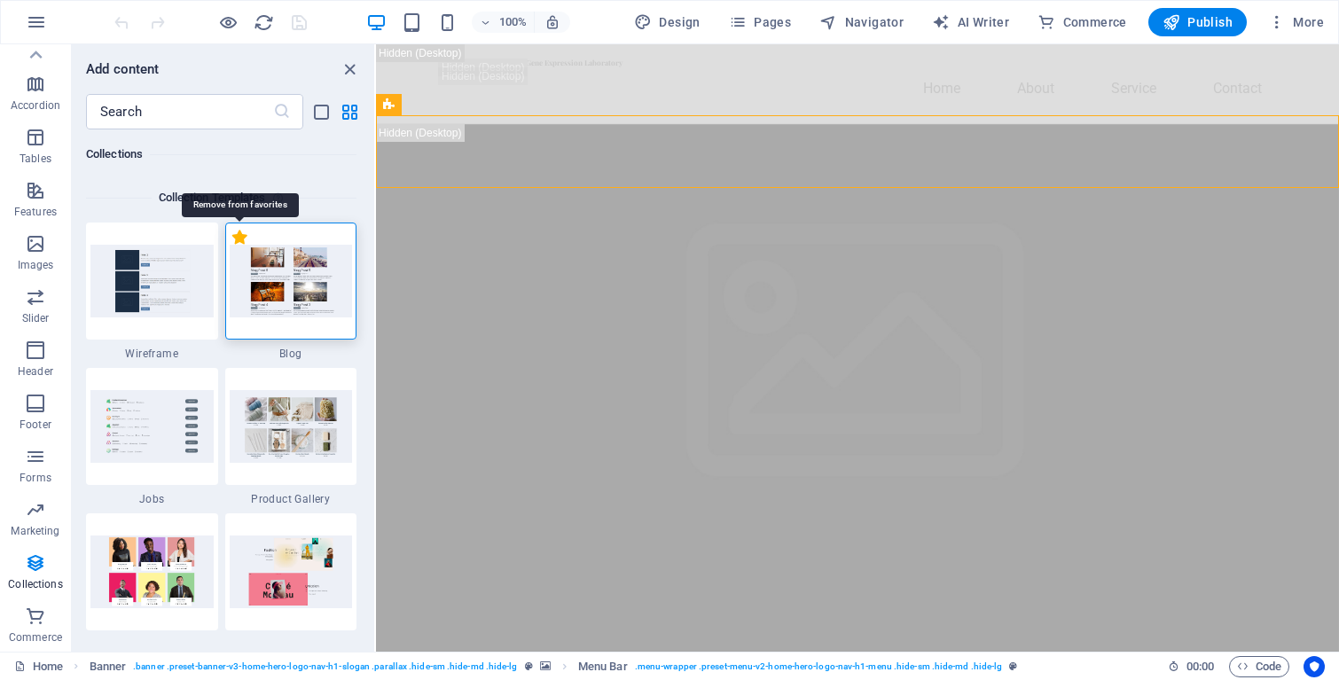
click at [232, 246] on input "1 Star" at bounding box center [231, 246] width 1 height 1
radio input "false"
click at [277, 275] on img at bounding box center [291, 281] width 123 height 72
click at [35, 464] on icon "button" at bounding box center [35, 456] width 21 height 21
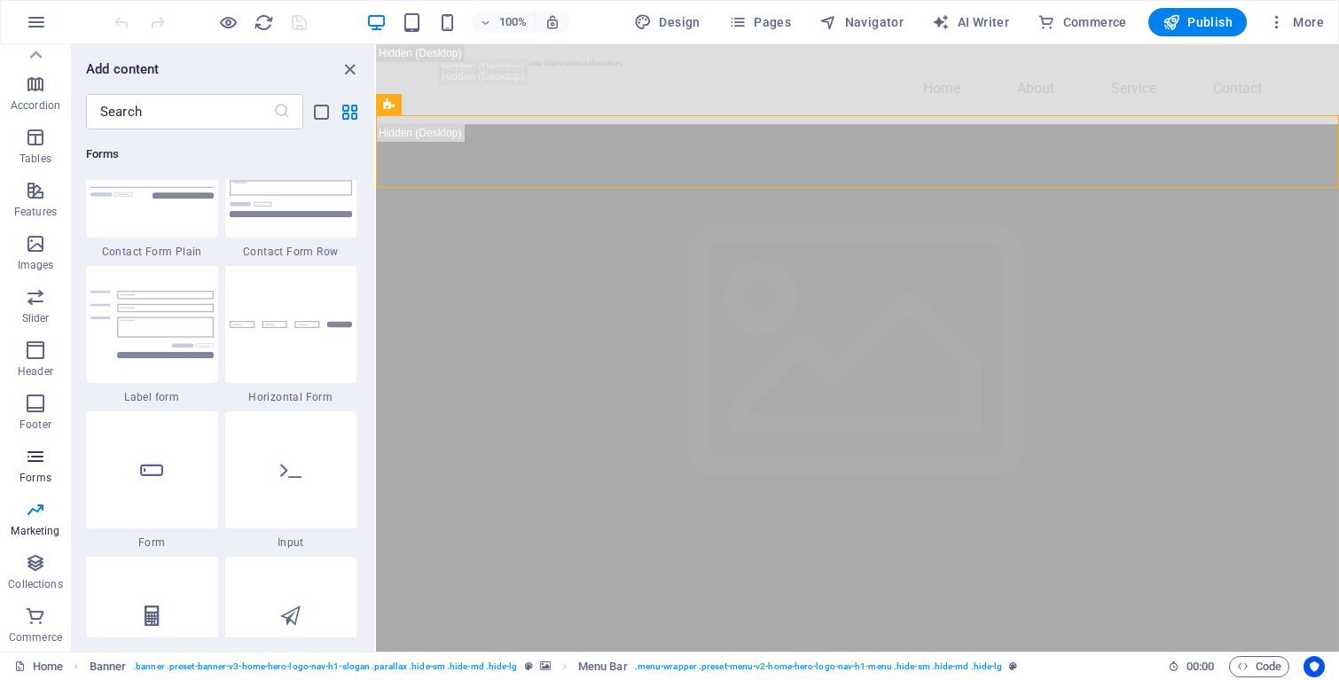
scroll to position [12944, 0]
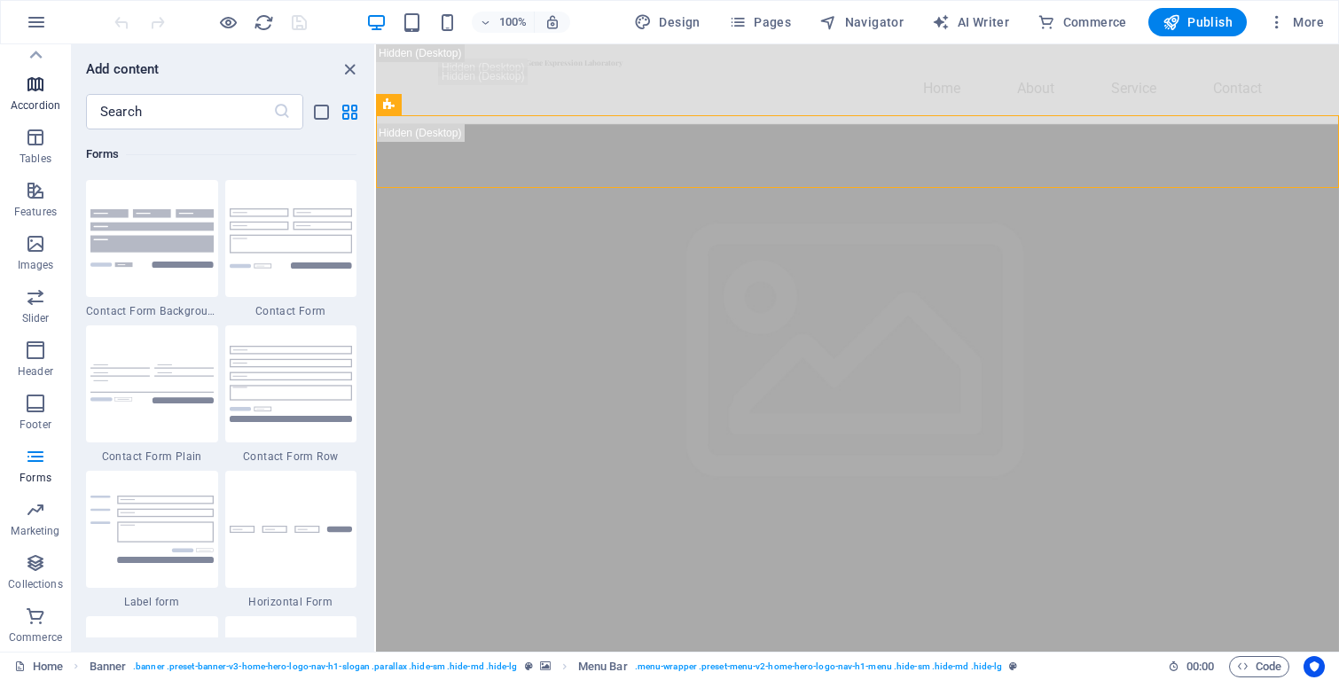
click at [45, 83] on icon "button" at bounding box center [35, 84] width 21 height 21
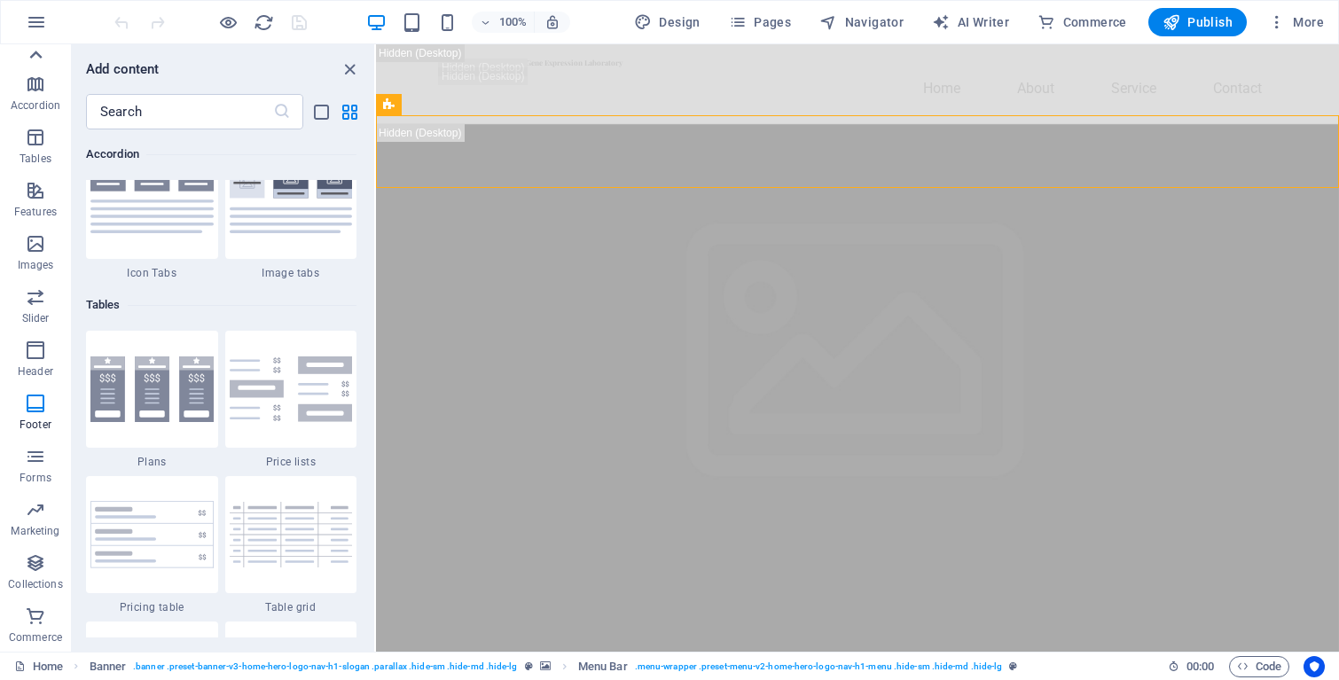
scroll to position [5661, 0]
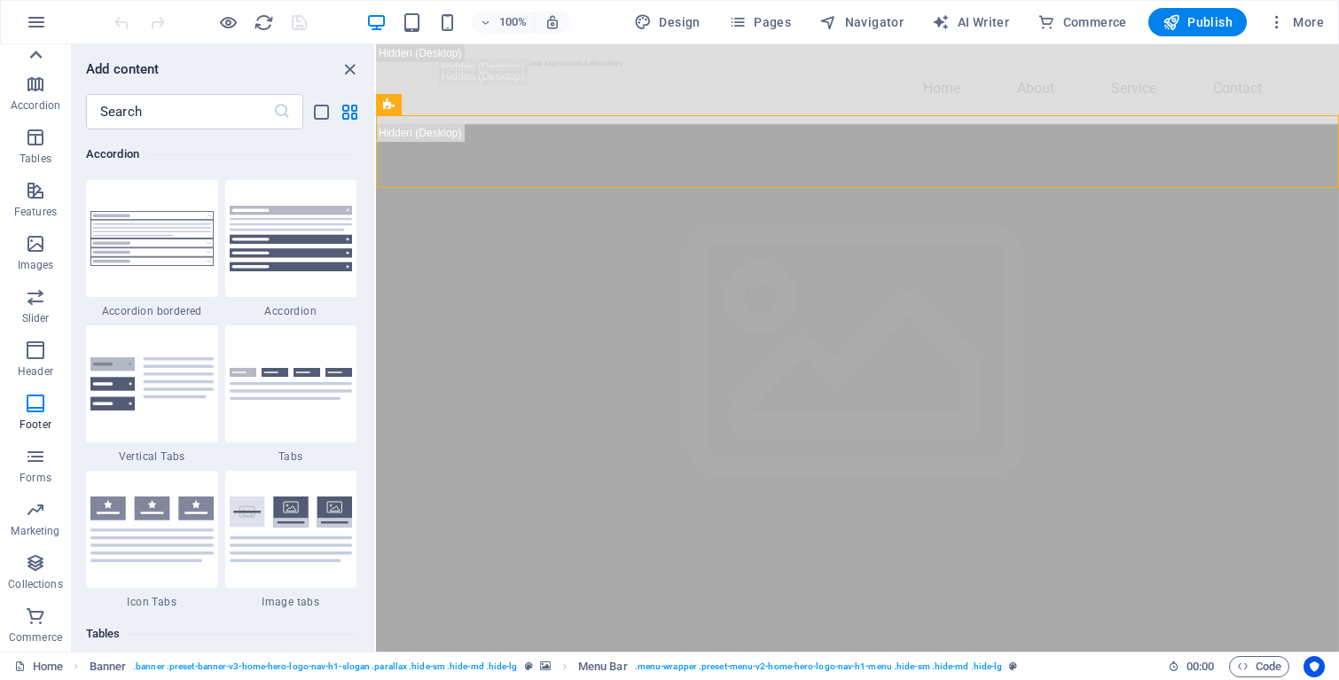
click at [36, 58] on icon at bounding box center [35, 55] width 25 height 25
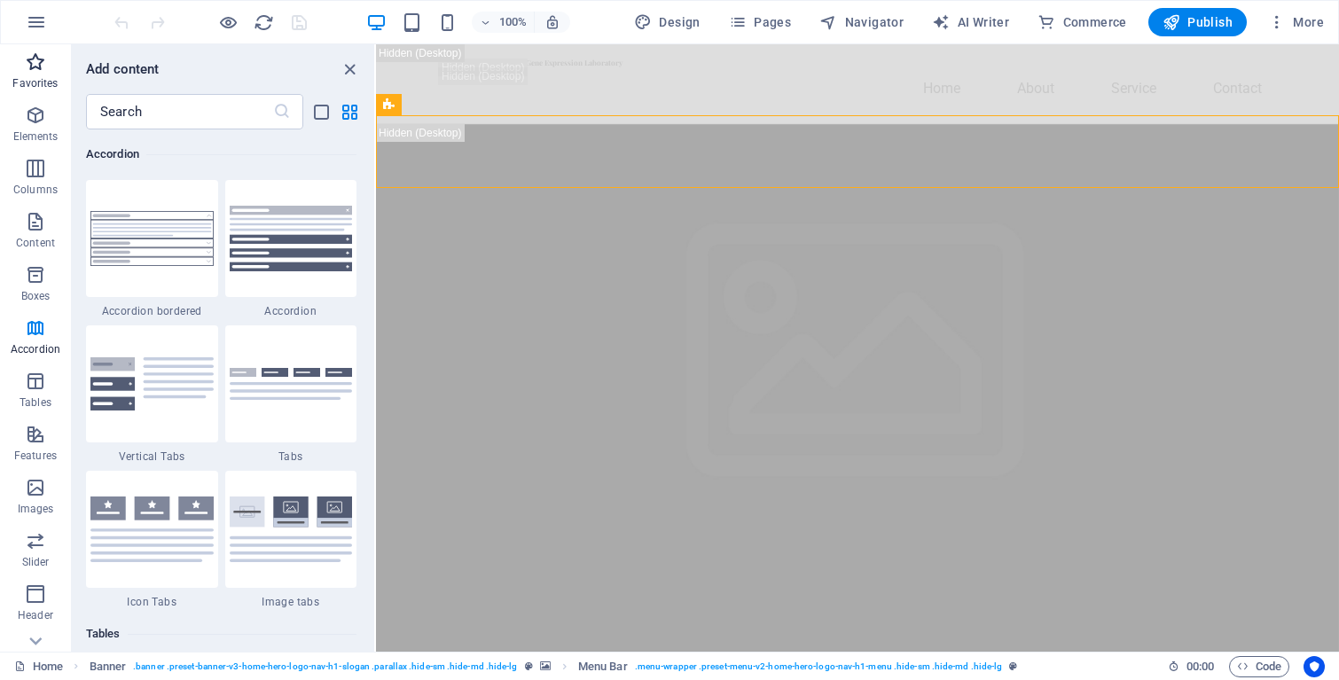
click at [36, 82] on p "Favorites" at bounding box center [34, 83] width 45 height 14
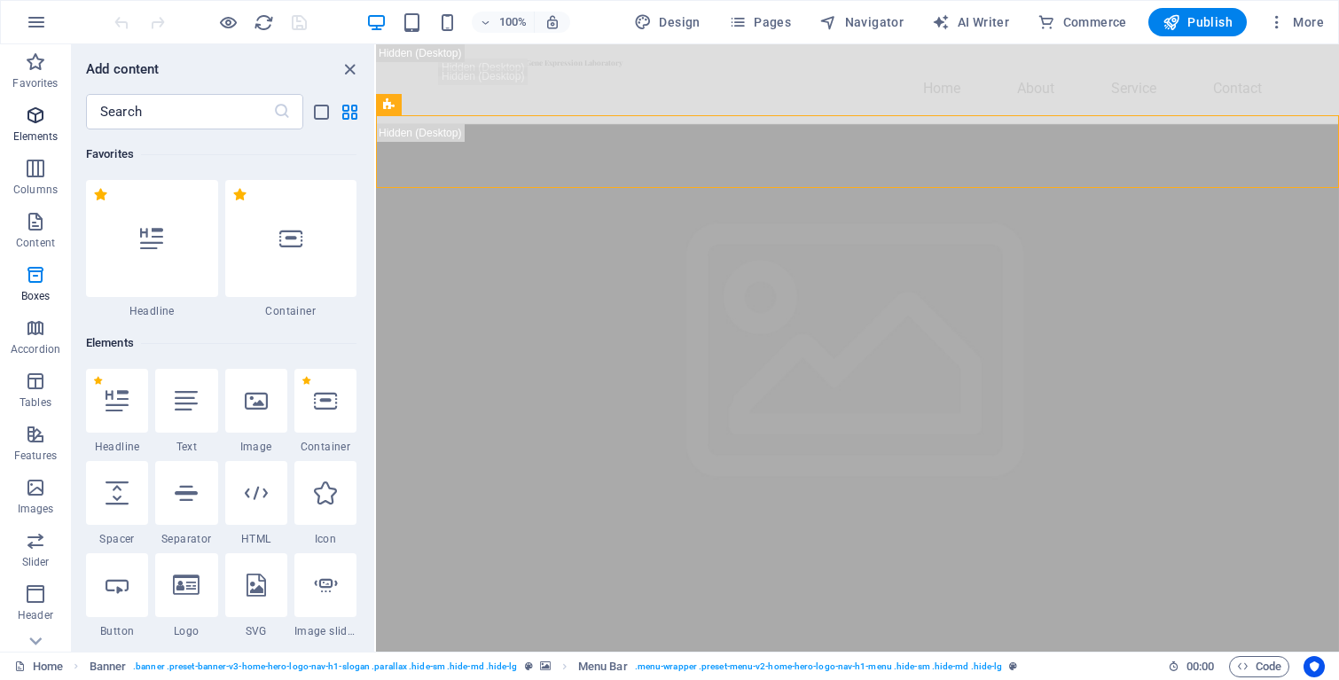
click at [39, 116] on icon "button" at bounding box center [35, 115] width 21 height 21
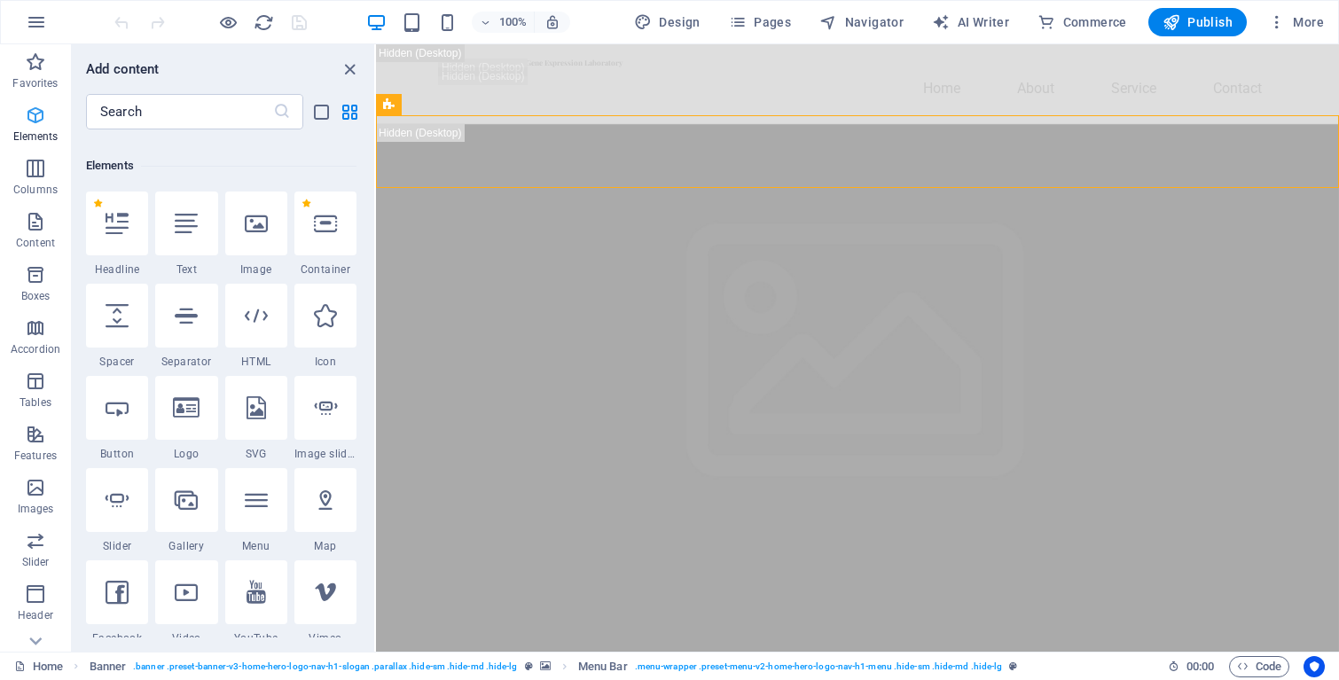
scroll to position [189, 0]
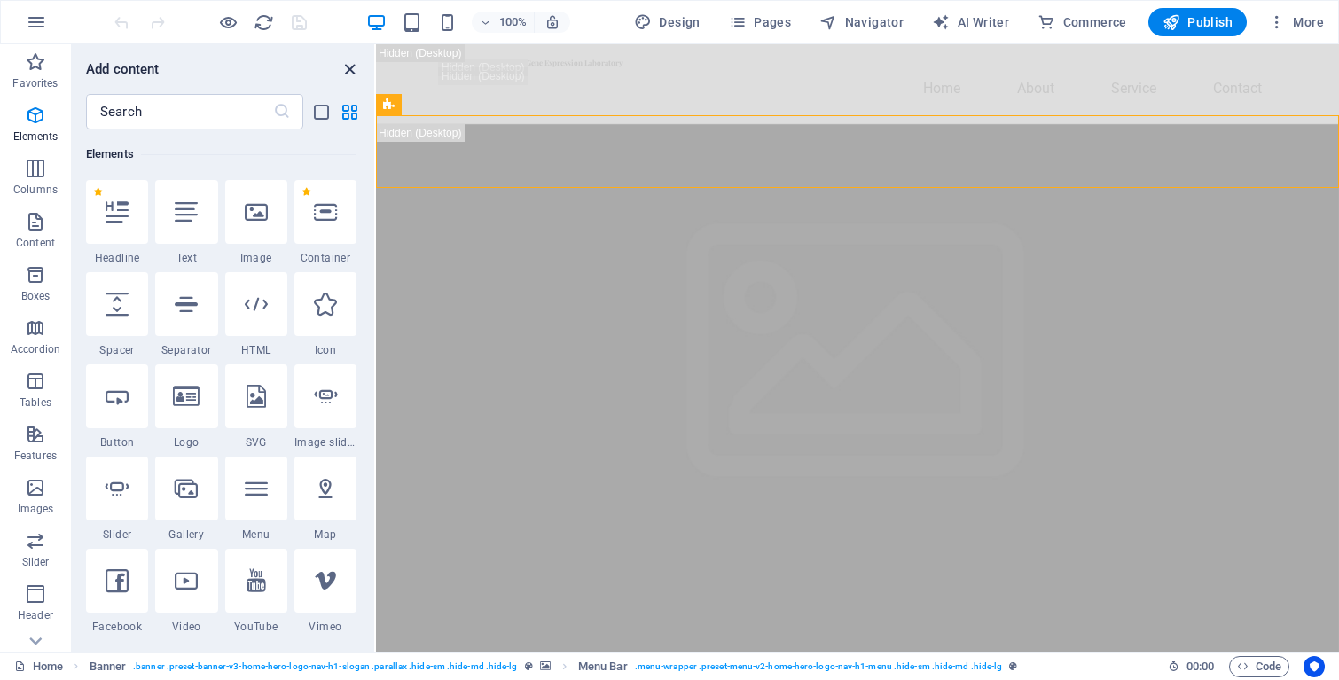
click at [356, 67] on icon "close panel" at bounding box center [350, 69] width 20 height 20
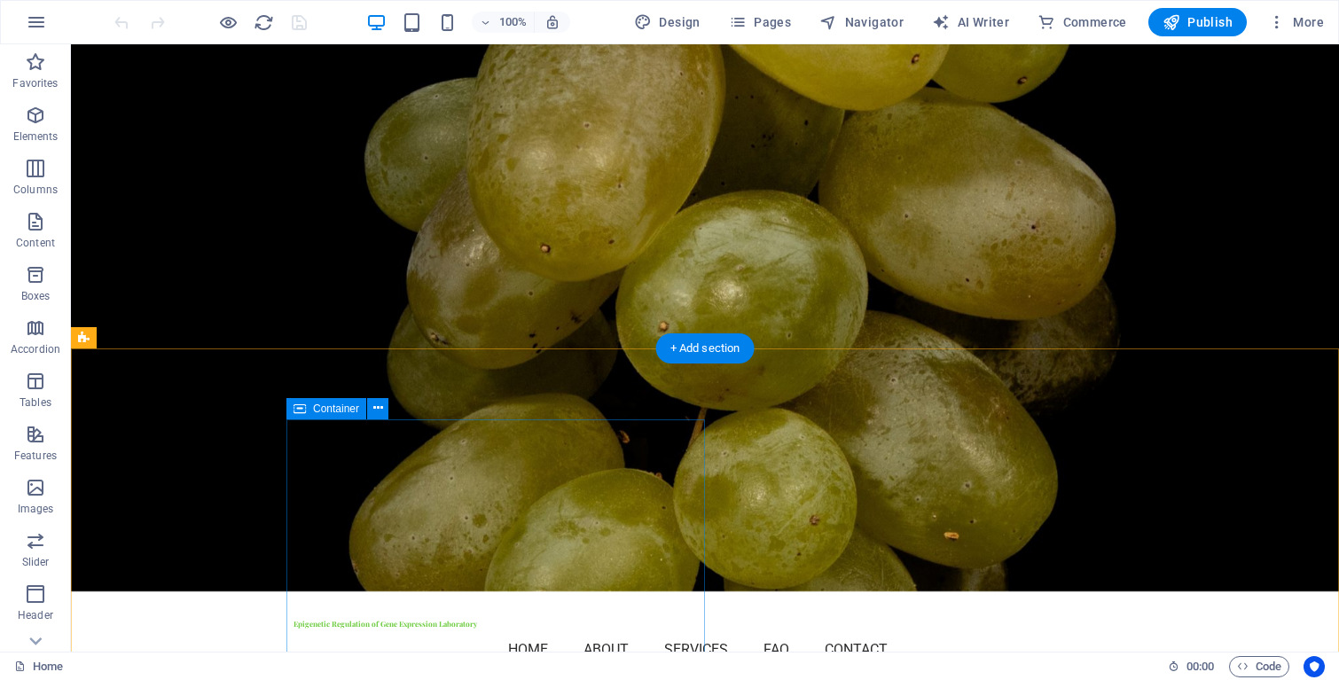
scroll to position [0, 0]
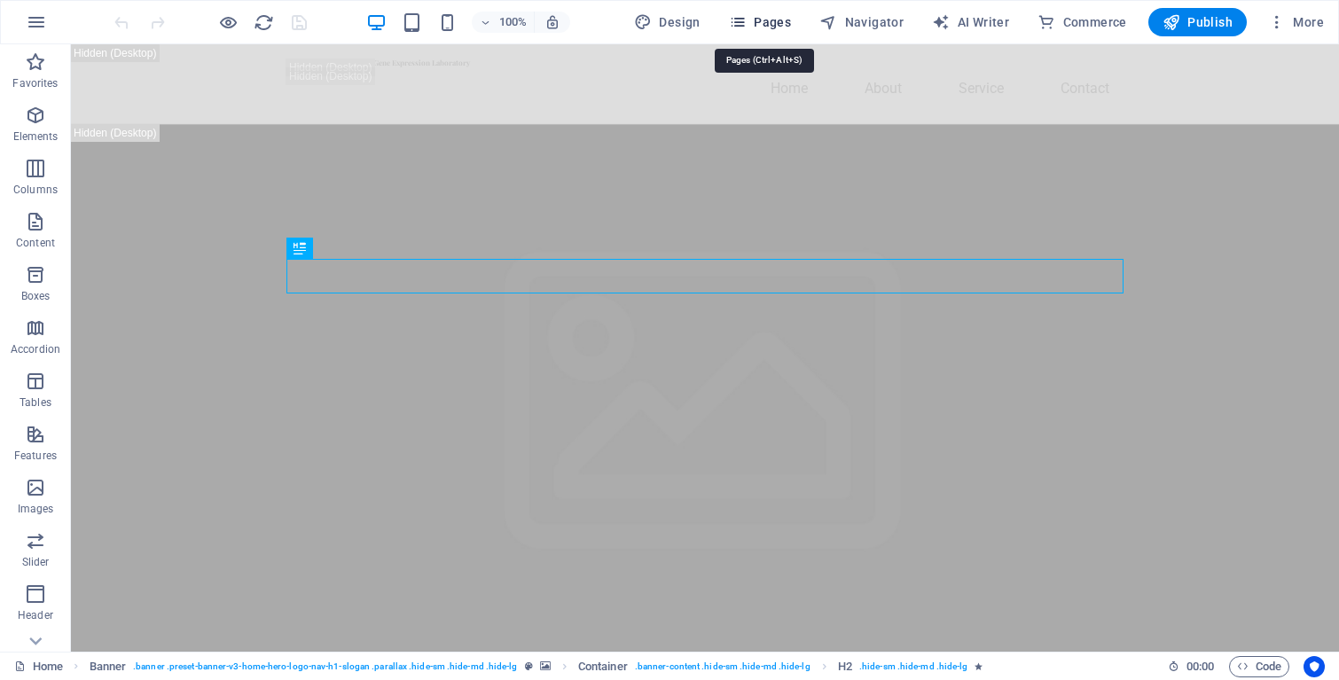
click at [771, 18] on span "Pages" at bounding box center [760, 22] width 62 height 18
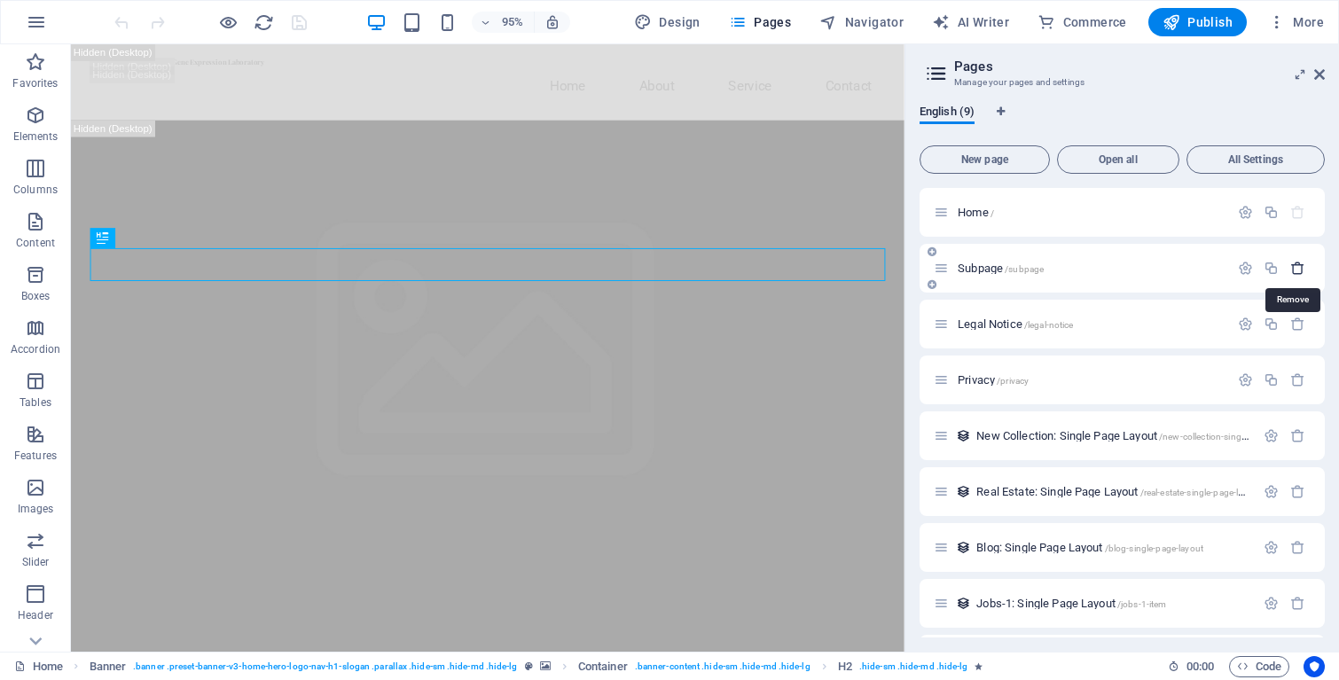
click at [1297, 270] on icon "button" at bounding box center [1297, 268] width 15 height 15
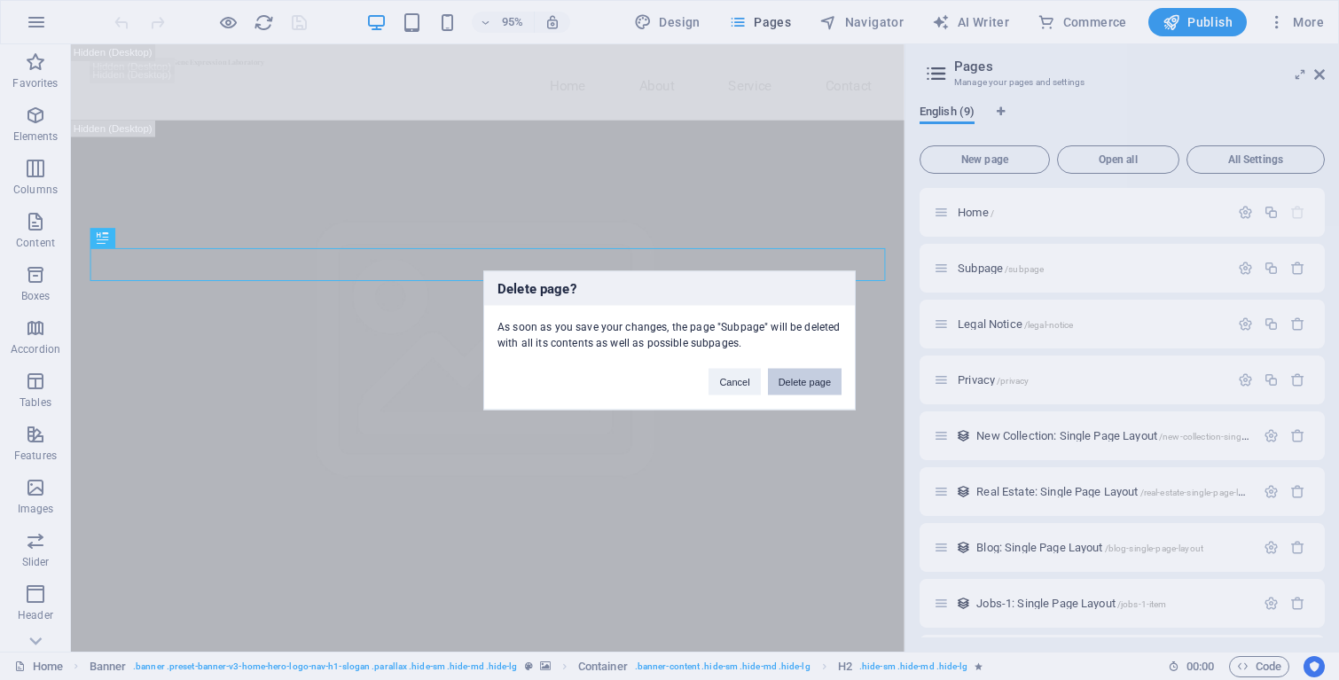
click at [802, 385] on button "Delete page" at bounding box center [805, 381] width 74 height 27
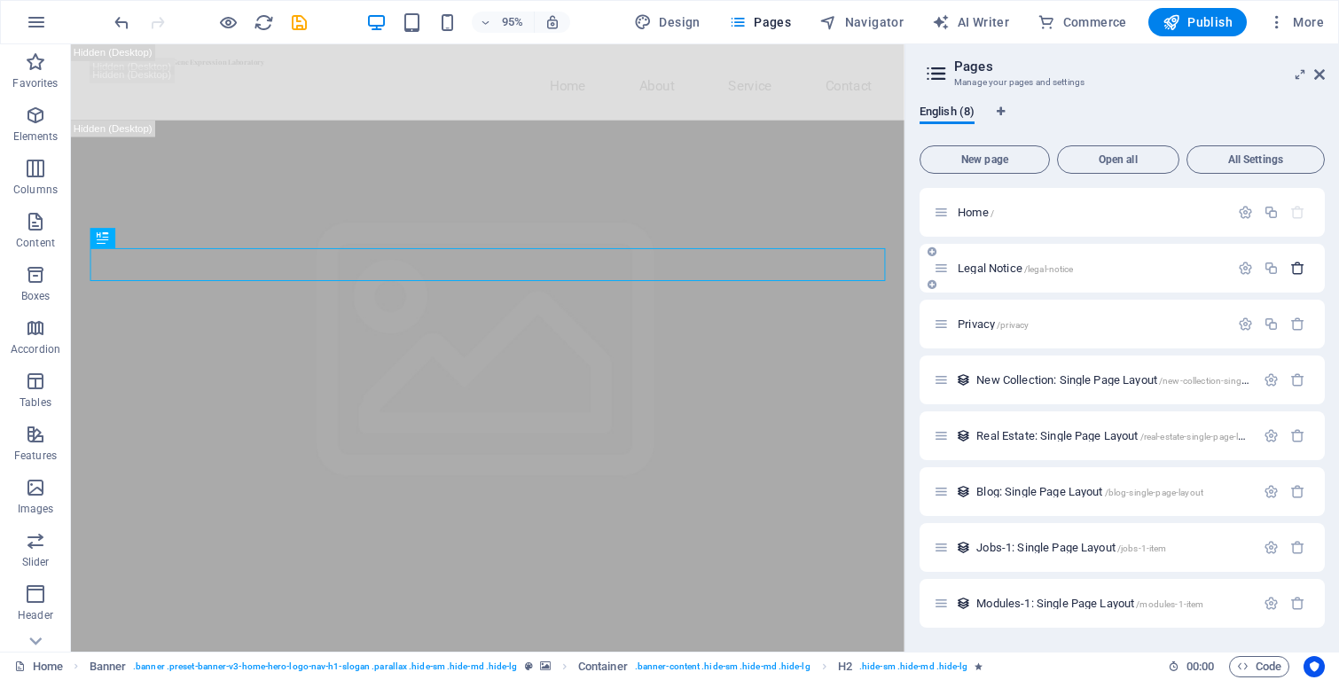
click at [1297, 267] on icon "button" at bounding box center [1297, 268] width 15 height 15
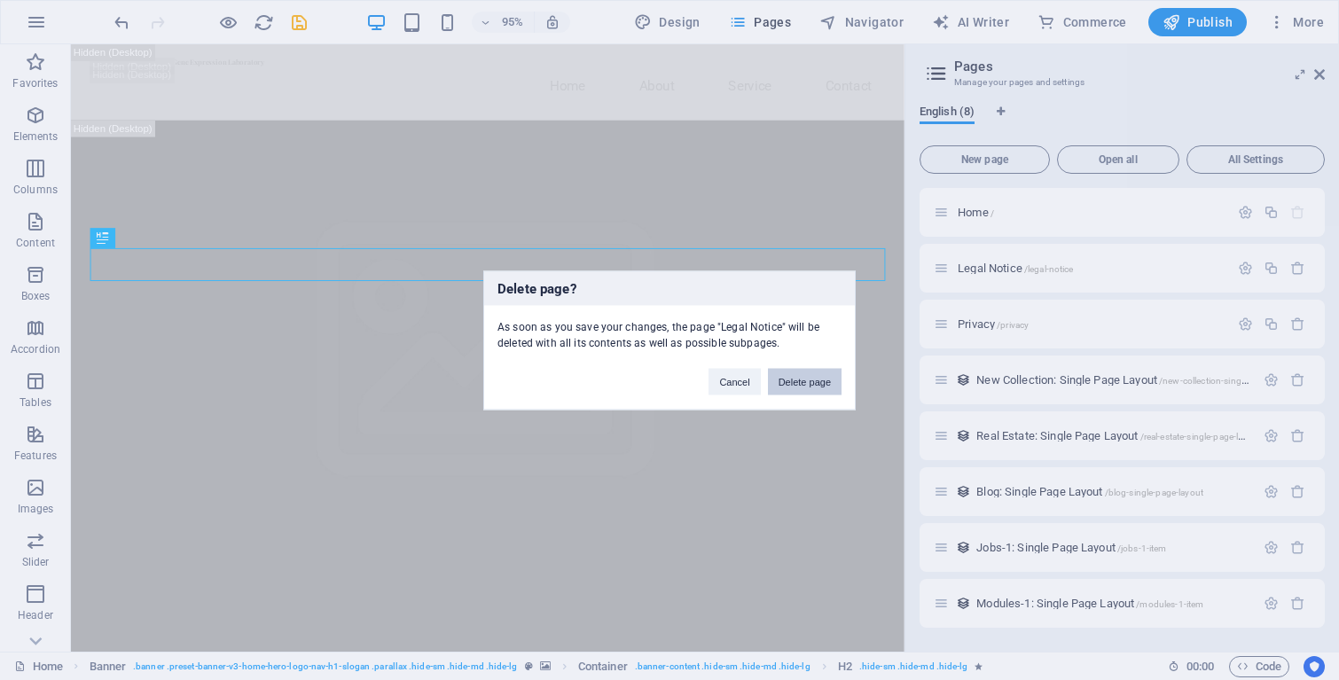
click at [795, 382] on button "Delete page" at bounding box center [805, 381] width 74 height 27
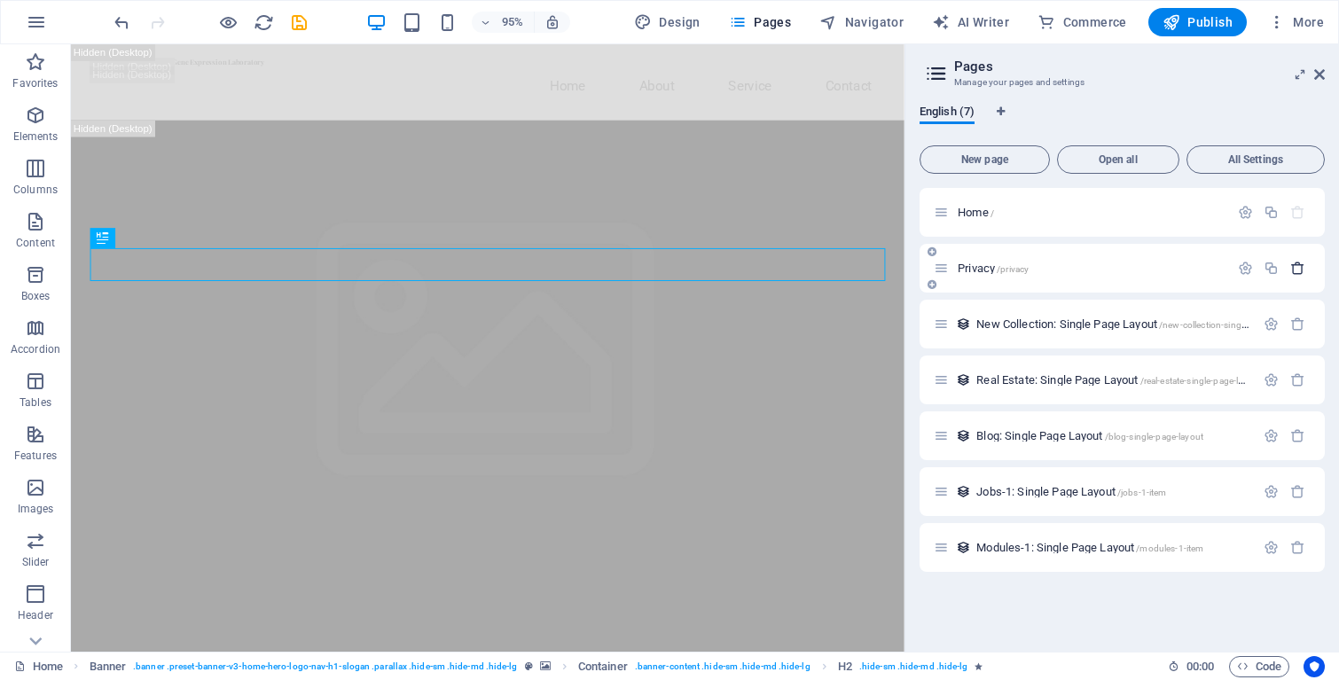
click at [1297, 265] on icon "button" at bounding box center [1297, 268] width 15 height 15
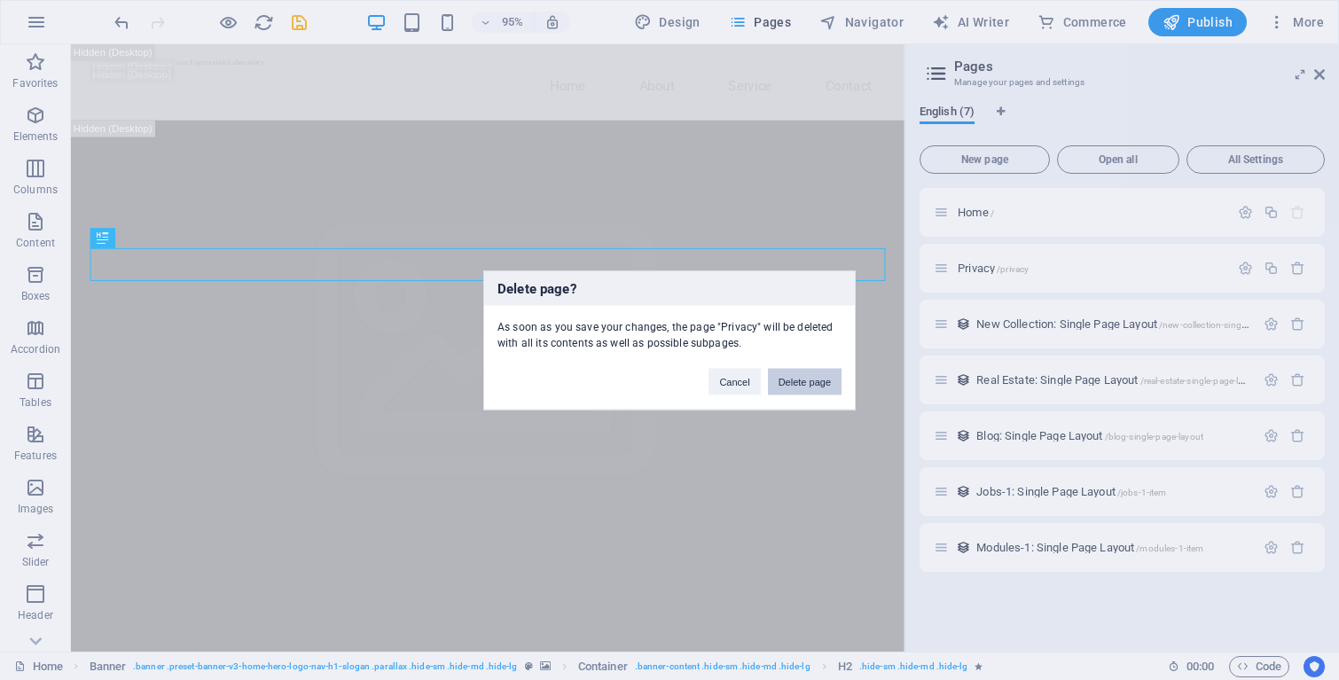
click at [832, 387] on button "Delete page" at bounding box center [805, 381] width 74 height 27
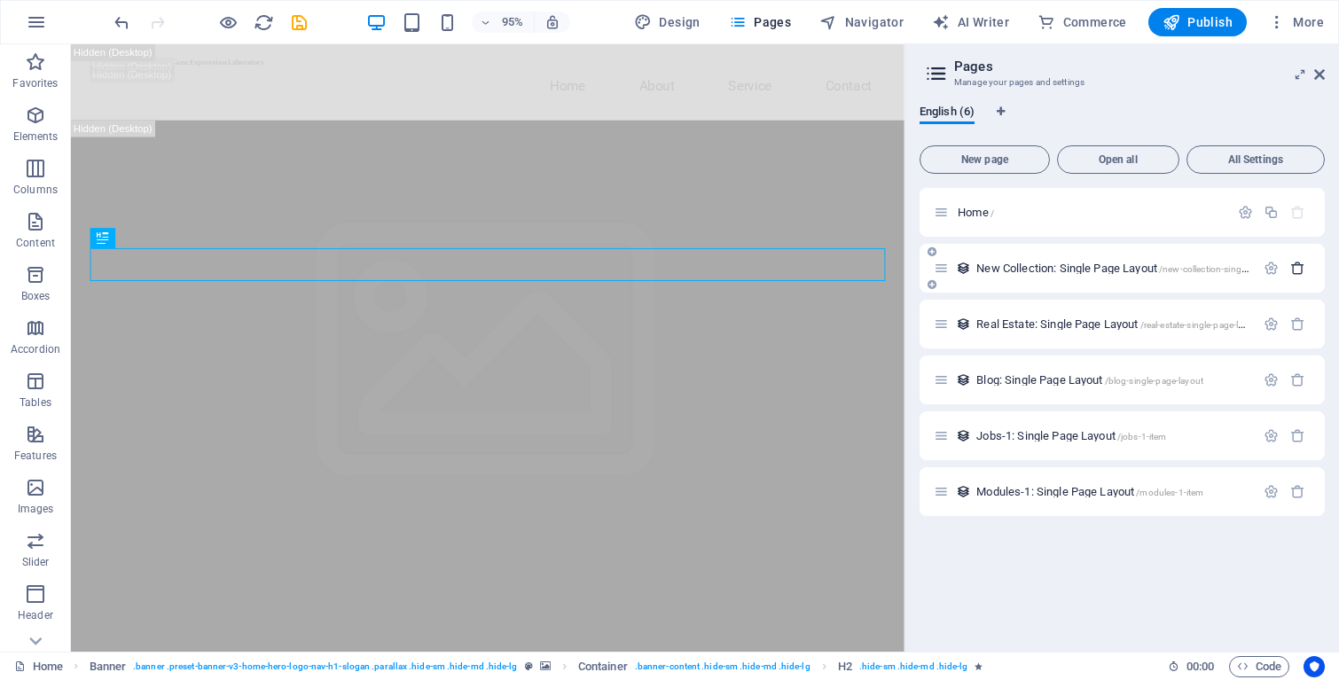
click at [1307, 270] on button "button" at bounding box center [1298, 268] width 26 height 15
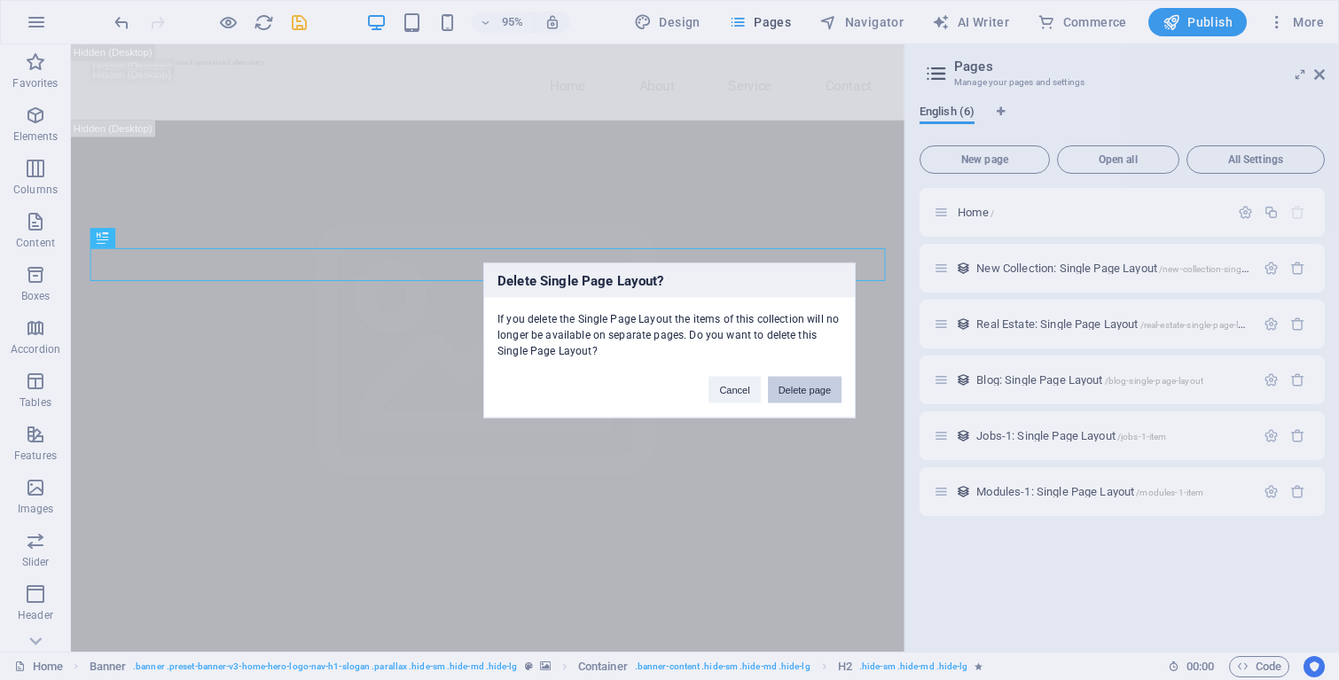
click at [805, 385] on button "Delete page" at bounding box center [805, 389] width 74 height 27
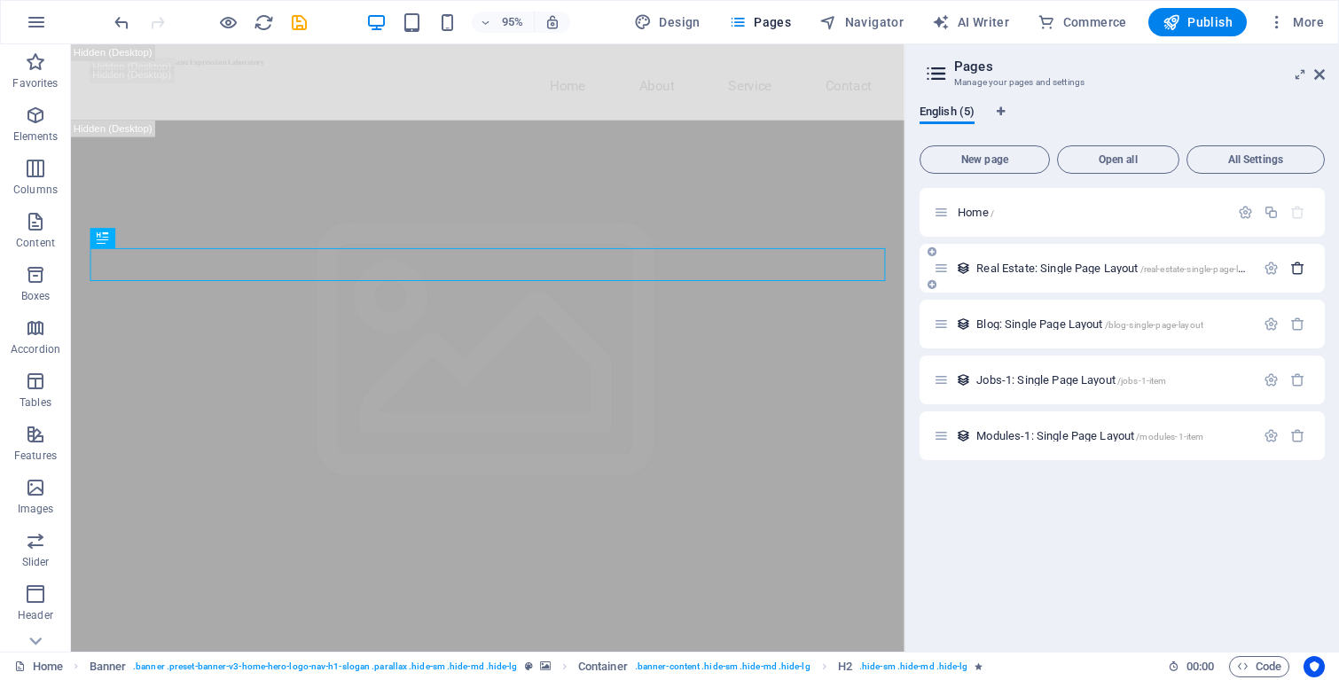
click at [1298, 271] on icon "button" at bounding box center [1297, 268] width 15 height 15
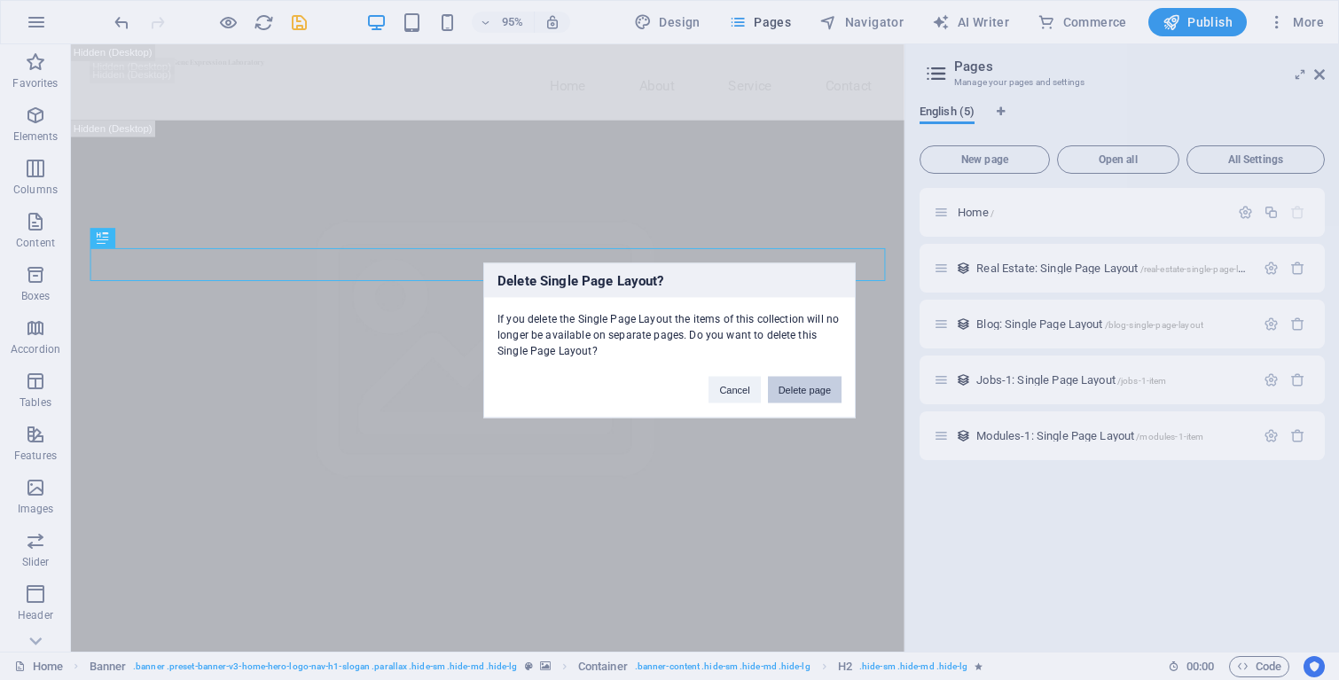
click at [818, 381] on button "Delete page" at bounding box center [805, 389] width 74 height 27
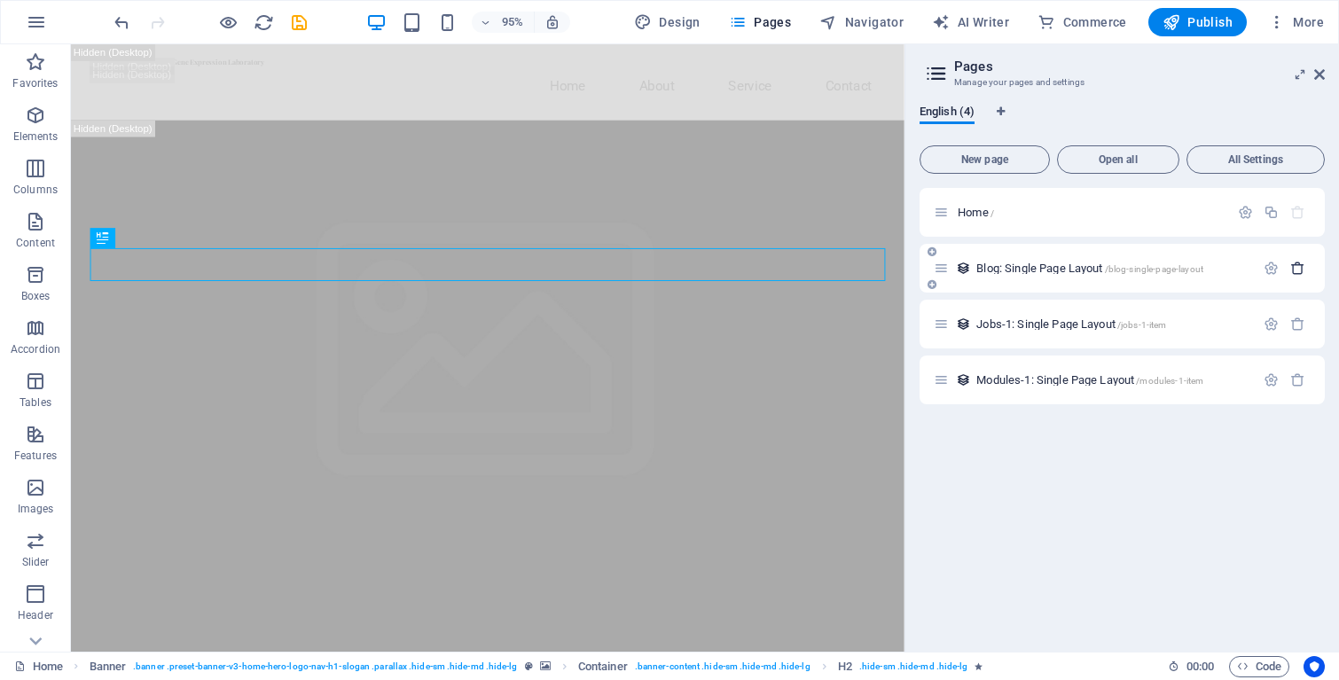
click at [1299, 264] on icon "button" at bounding box center [1297, 268] width 15 height 15
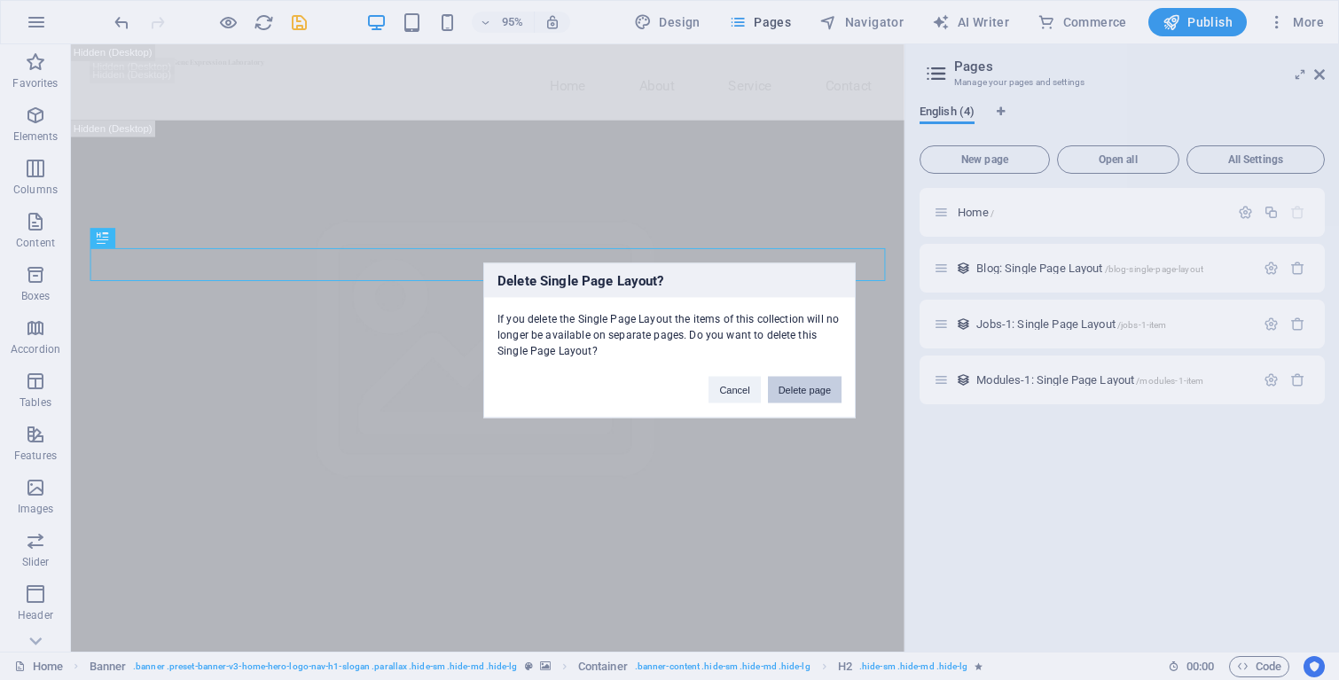
click at [808, 387] on button "Delete page" at bounding box center [805, 389] width 74 height 27
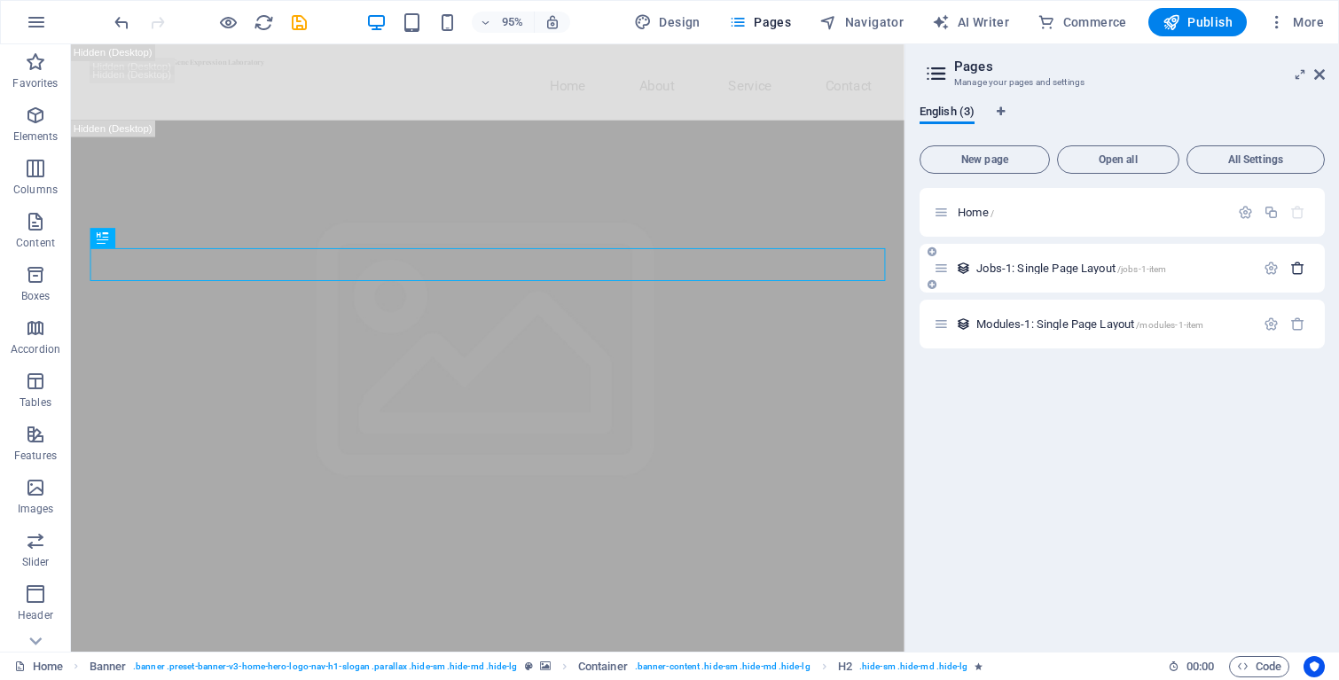
click at [1300, 270] on icon "button" at bounding box center [1297, 268] width 15 height 15
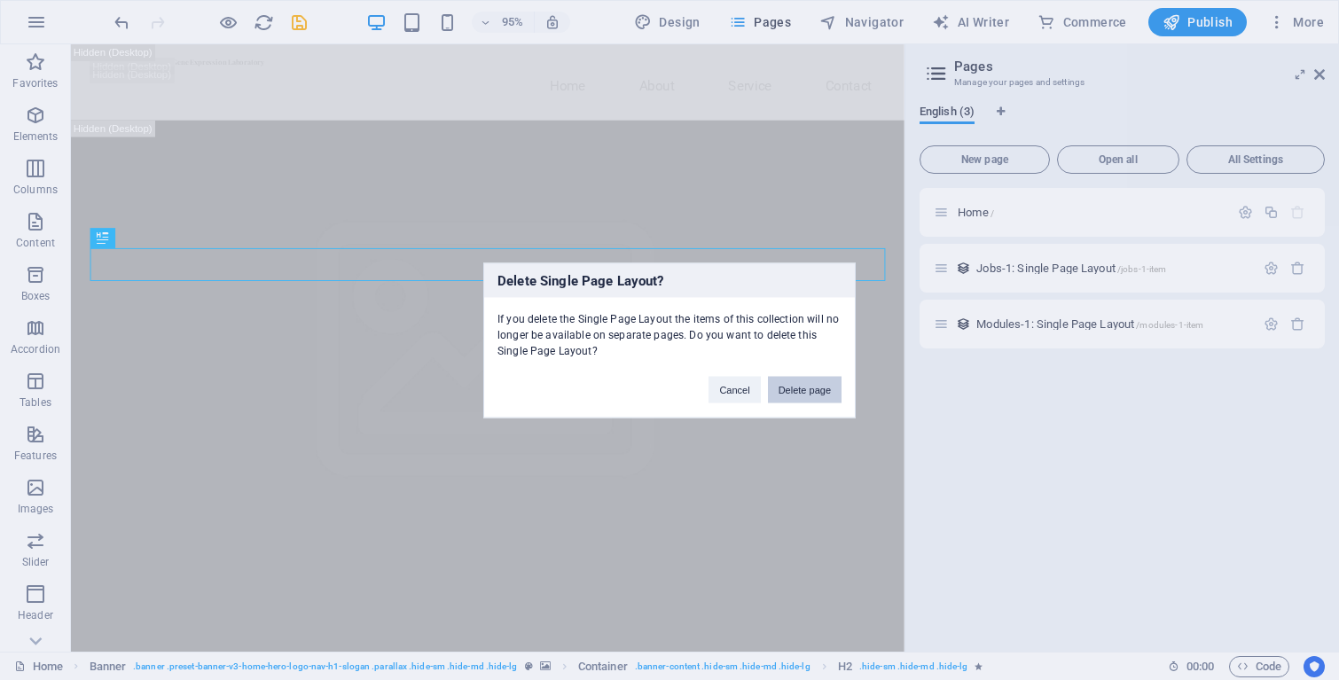
click at [816, 388] on button "Delete page" at bounding box center [805, 389] width 74 height 27
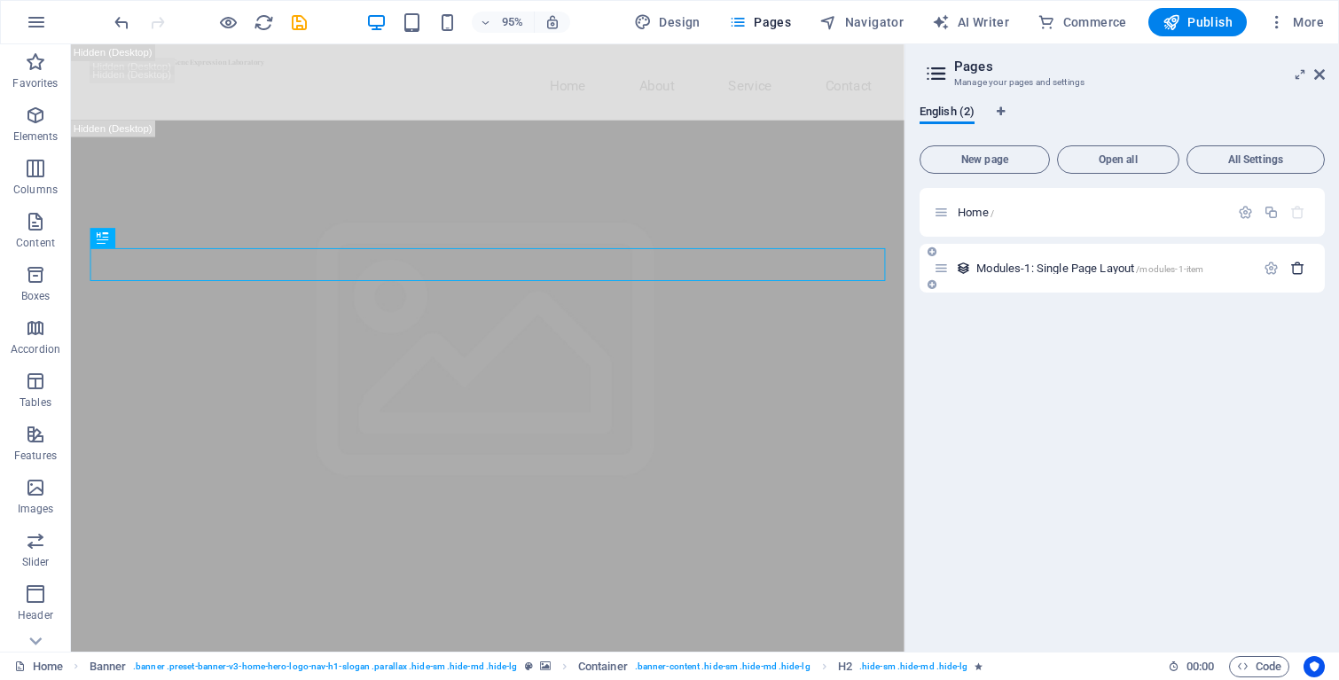
click at [1302, 273] on icon "button" at bounding box center [1297, 268] width 15 height 15
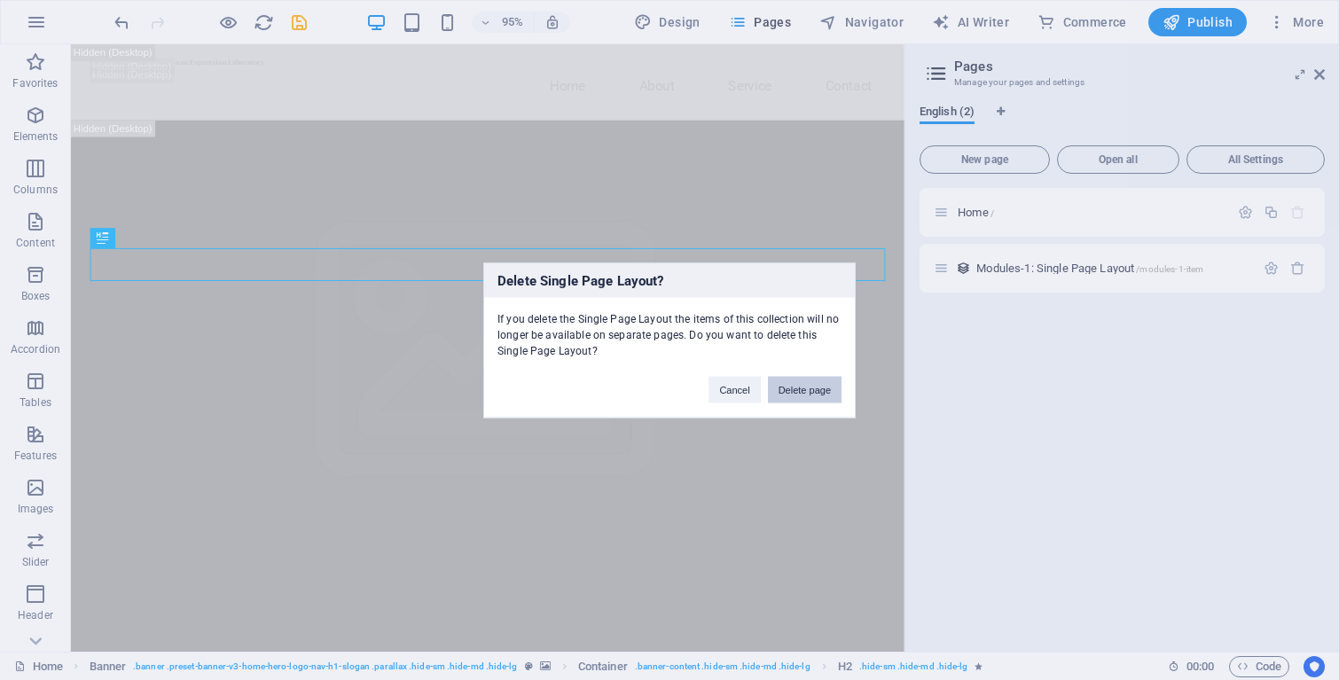
click at [829, 380] on button "Delete page" at bounding box center [805, 389] width 74 height 27
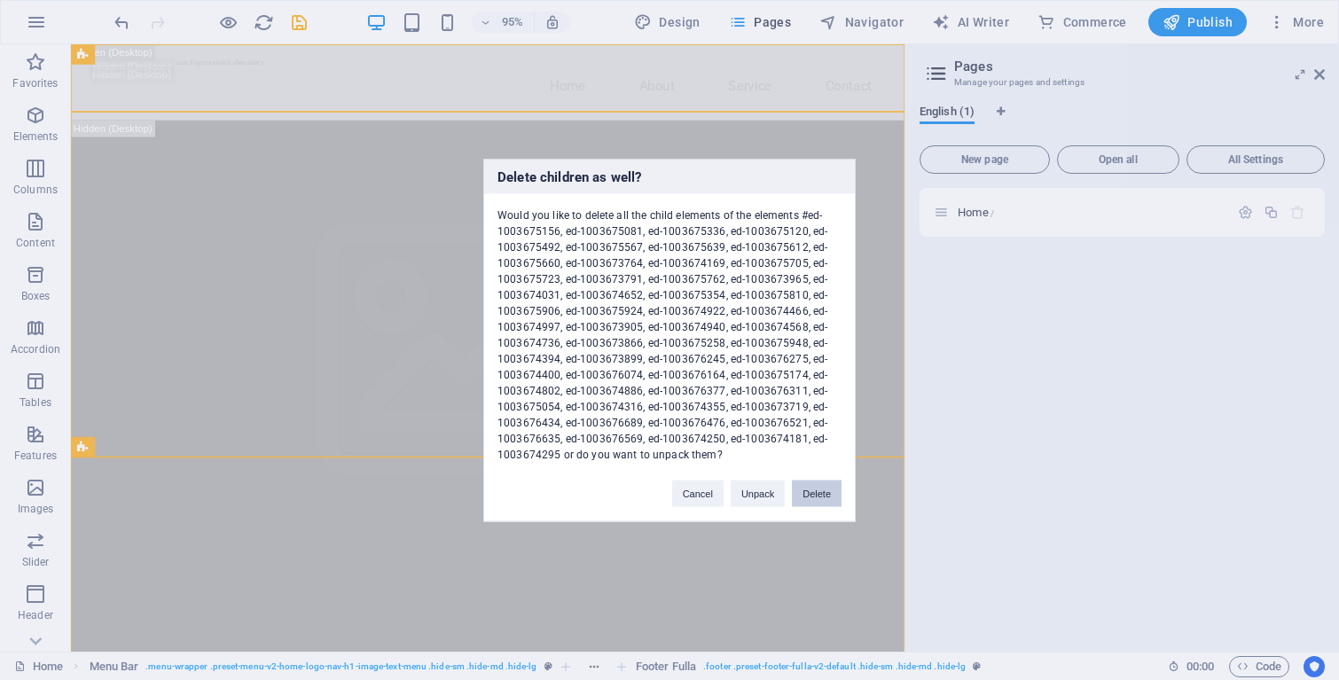
click at [813, 488] on button "Delete" at bounding box center [817, 493] width 50 height 27
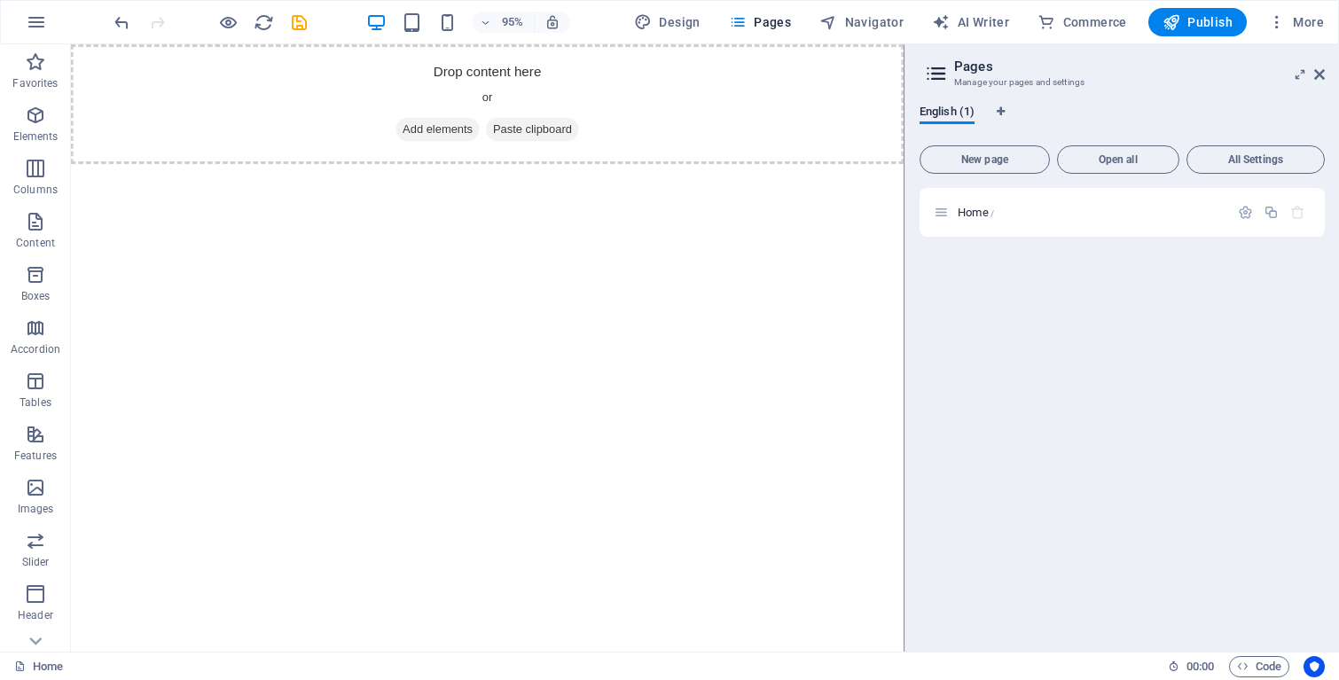
click at [635, 170] on html "Skip to main content Drop content here or Add elements Paste clipboard January …" at bounding box center [509, 107] width 877 height 126
click at [472, 129] on span "Add elements" at bounding box center [457, 133] width 88 height 25
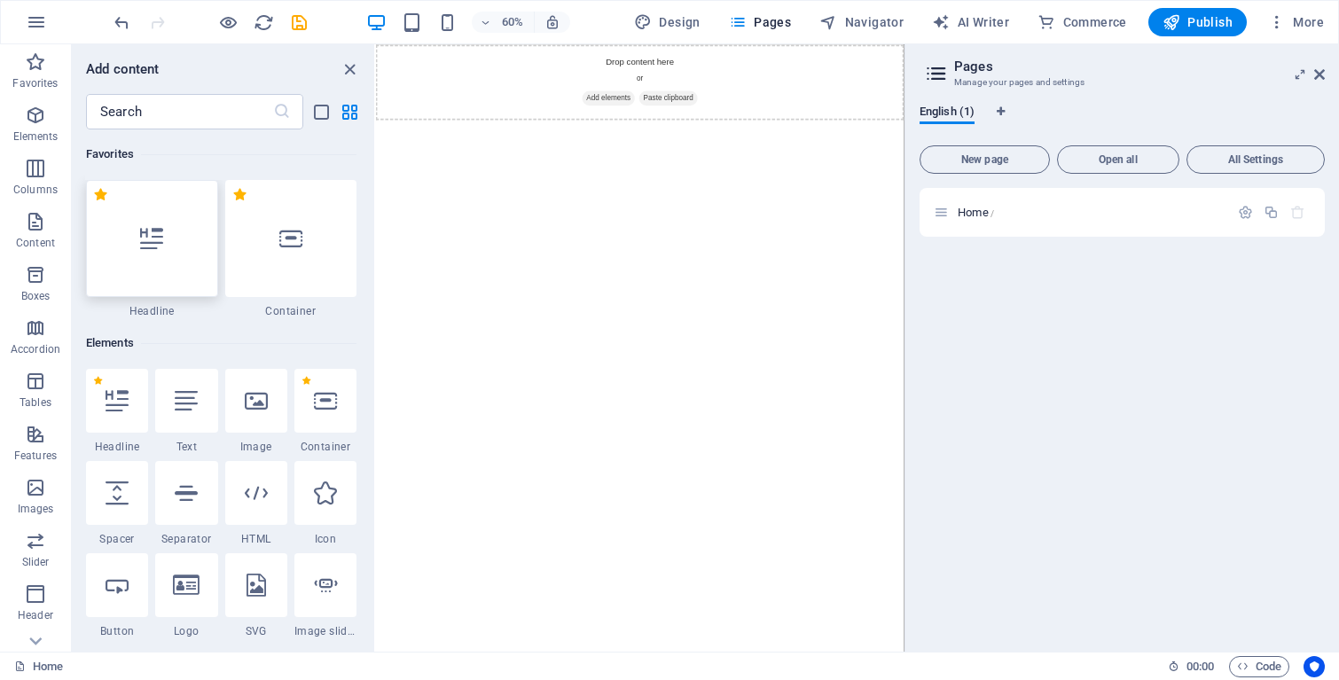
click at [132, 234] on div at bounding box center [152, 238] width 132 height 117
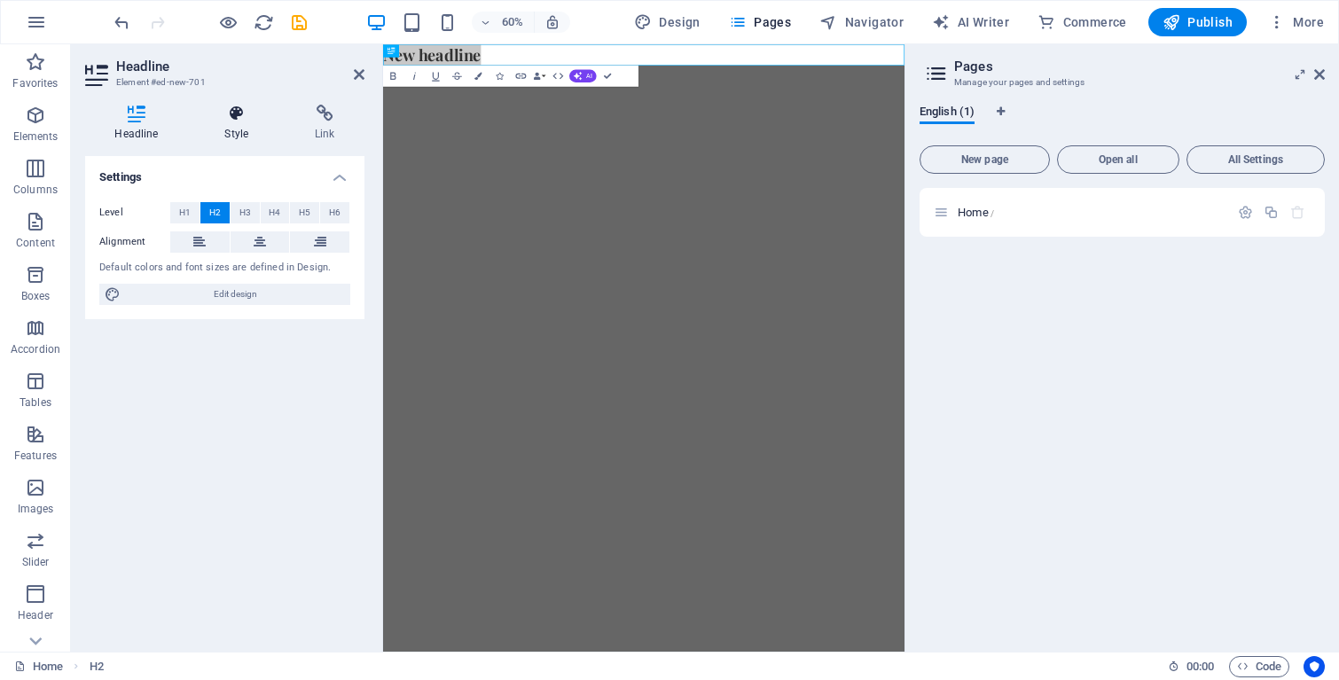
click at [240, 129] on h4 "Style" at bounding box center [240, 123] width 90 height 37
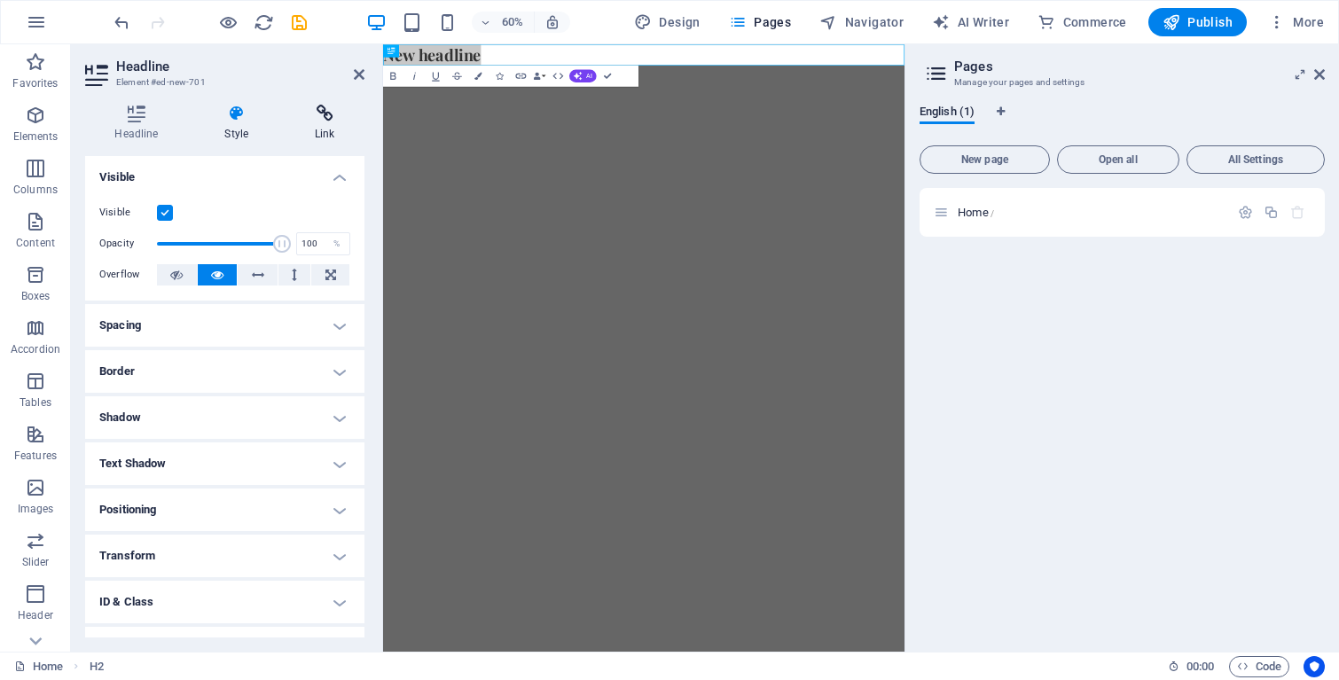
click at [309, 129] on h4 "Link" at bounding box center [324, 123] width 79 height 37
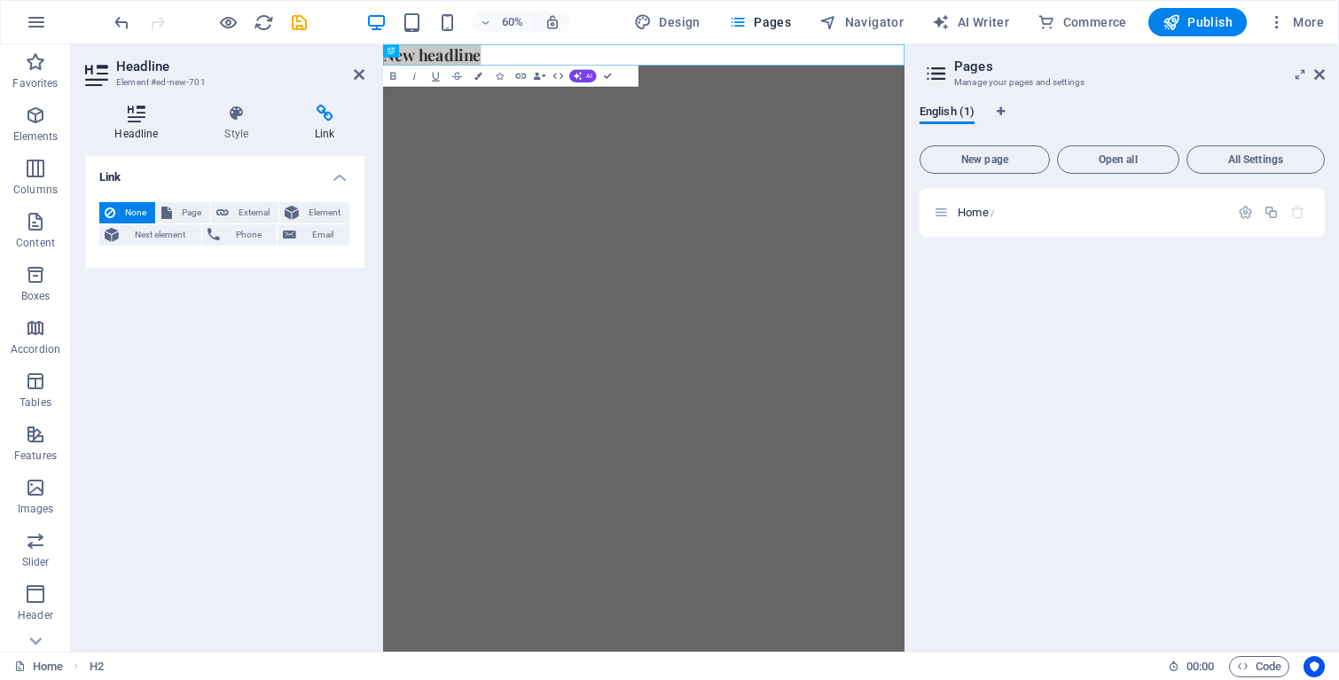
click at [145, 136] on h4 "Headline" at bounding box center [140, 123] width 110 height 37
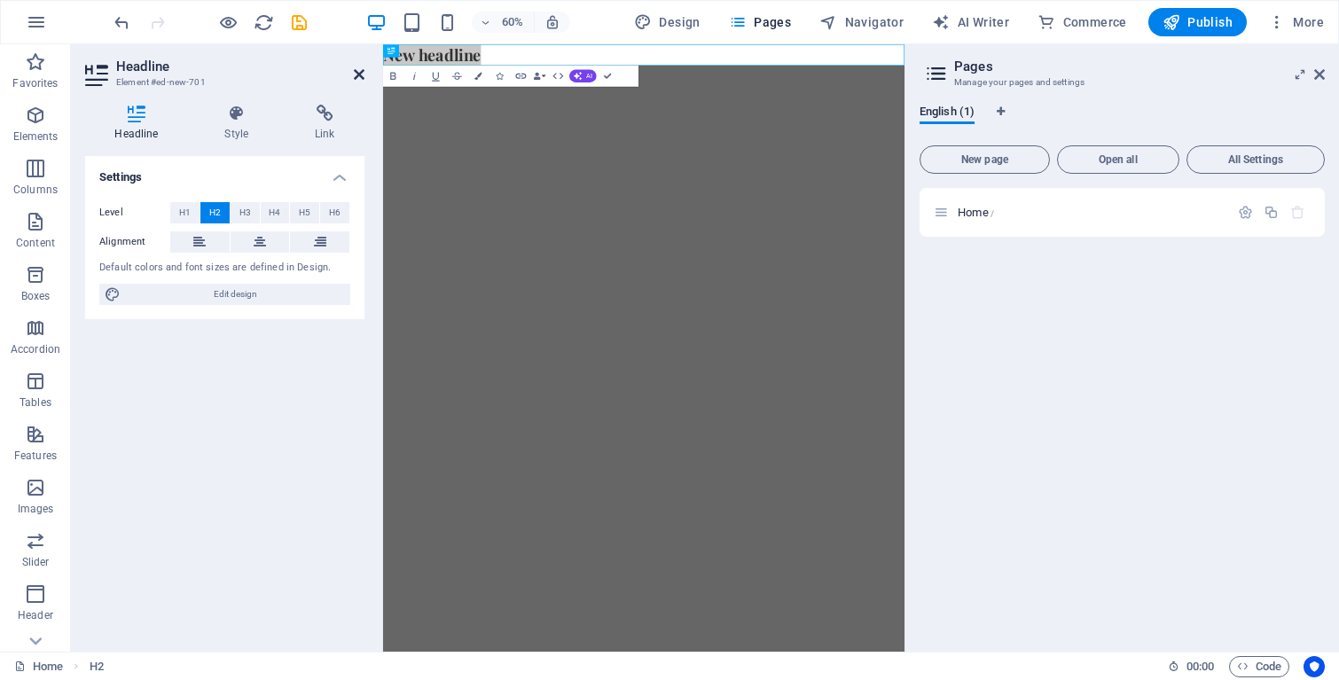
click at [359, 72] on icon at bounding box center [359, 74] width 11 height 14
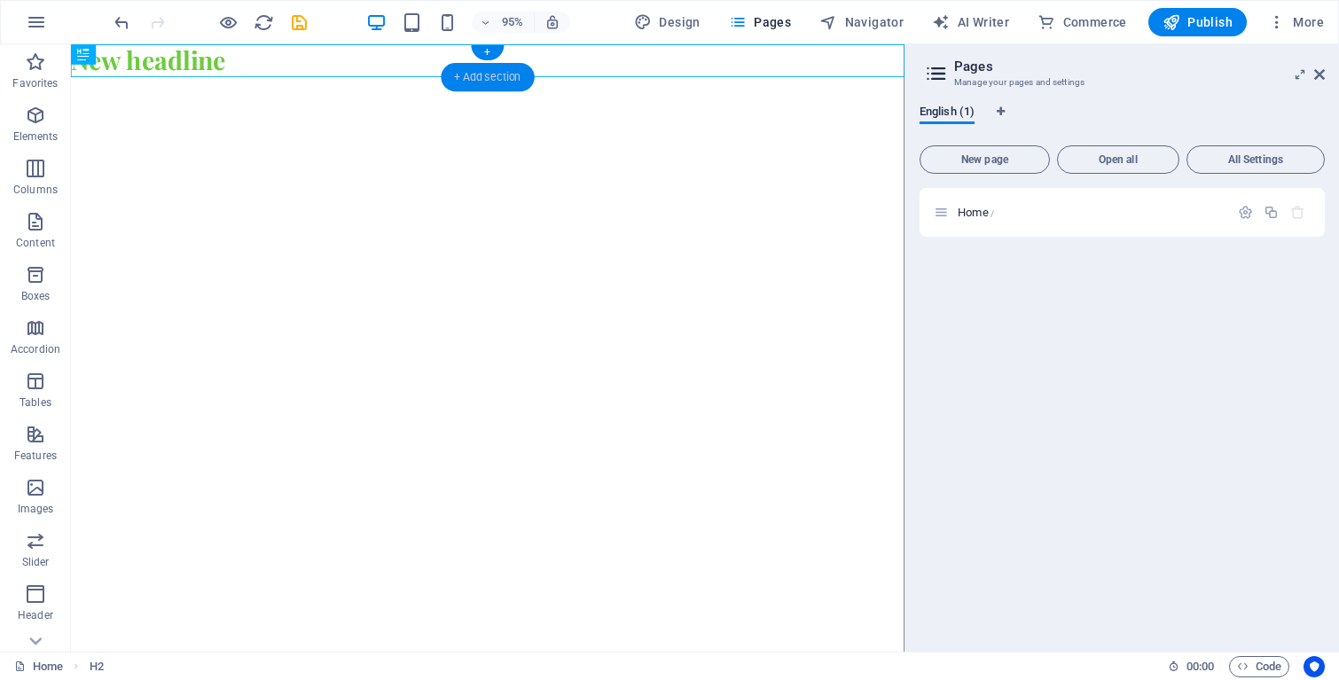
click at [488, 72] on div "+ Add section" at bounding box center [487, 77] width 93 height 28
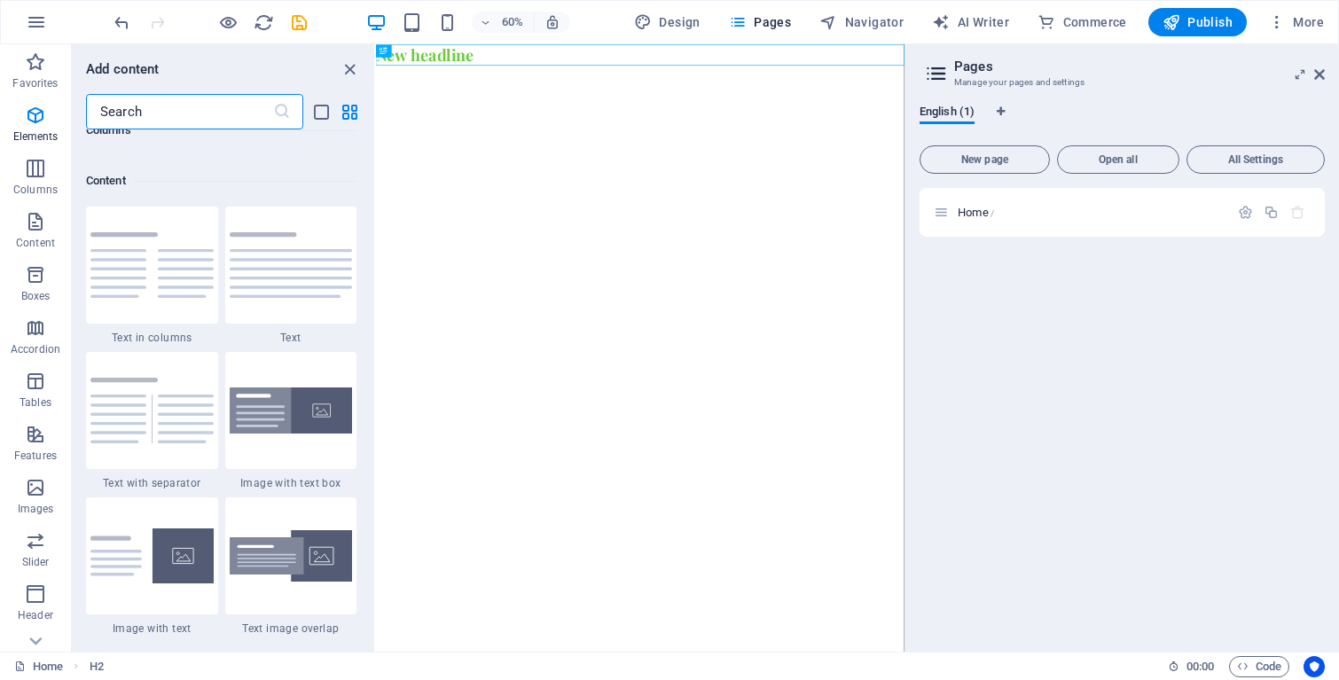
scroll to position [3102, 0]
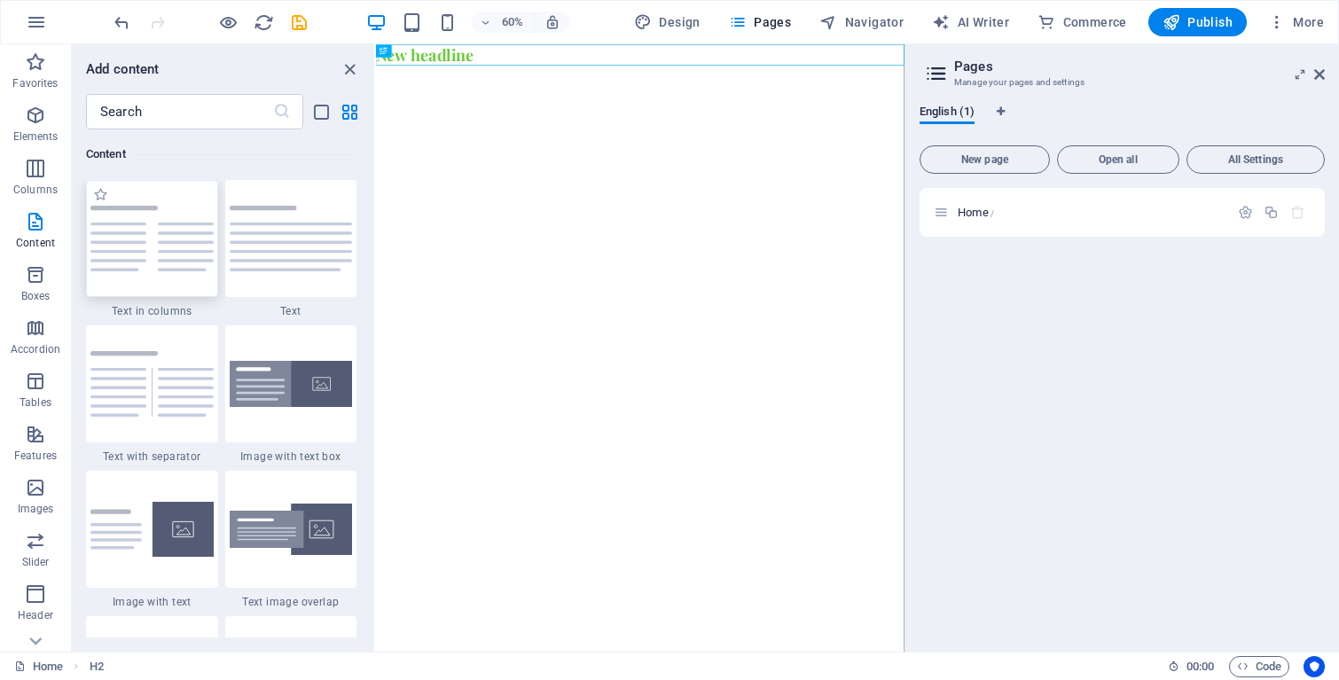
drag, startPoint x: 171, startPoint y: 277, endPoint x: 400, endPoint y: 910, distance: 673.1
click at [171, 277] on div at bounding box center [152, 238] width 132 height 117
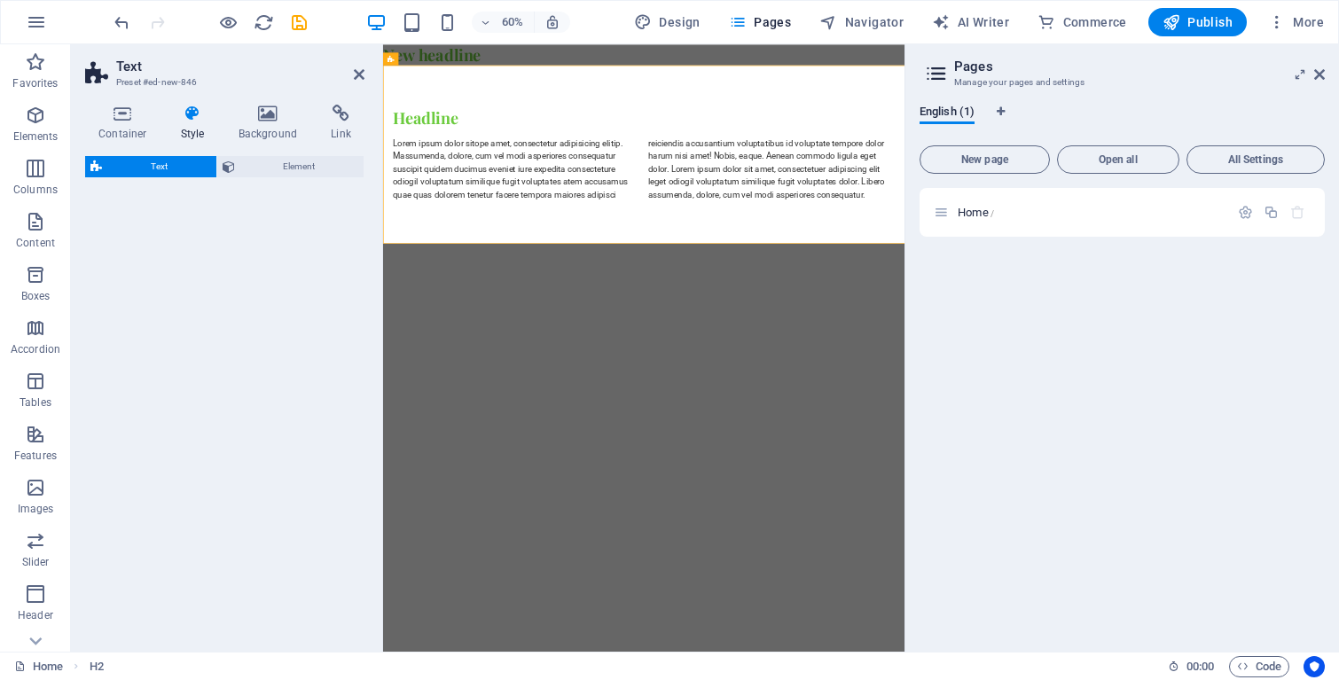
select select "rem"
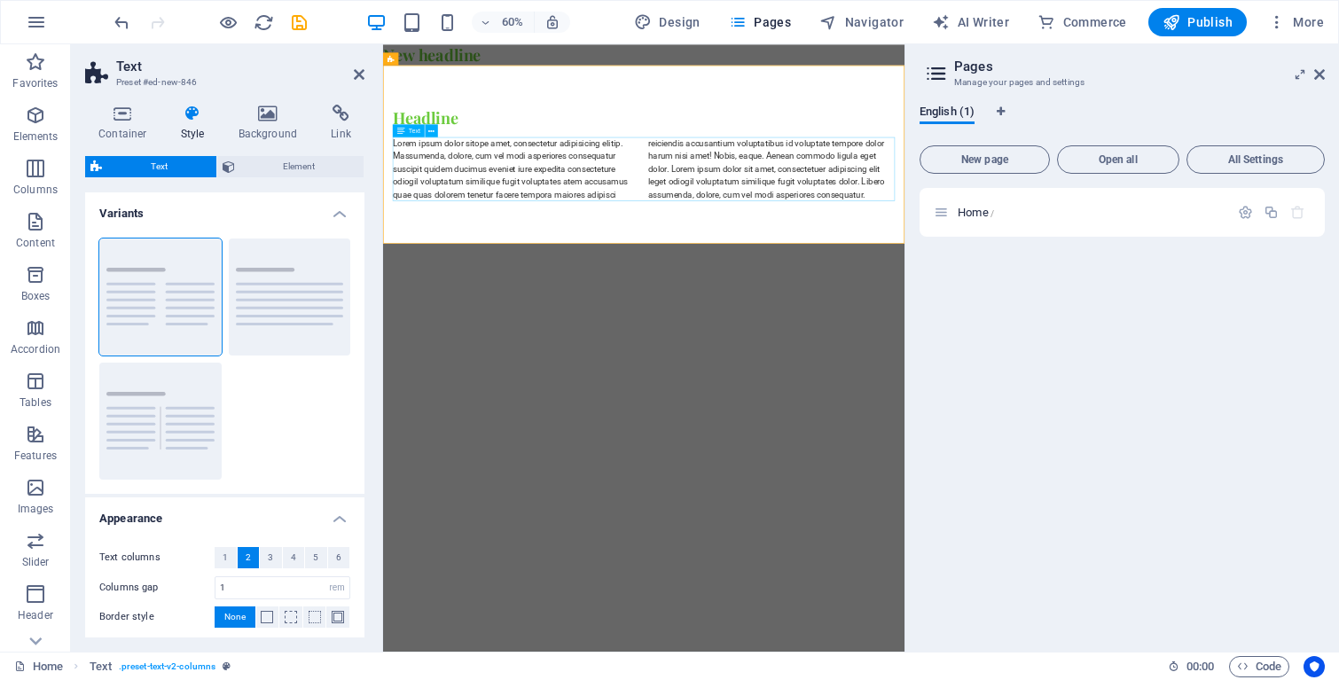
click at [560, 236] on div "Lorem ipsum dolor sitope amet, consectetur adipisicing elitip. Massumenda, dolo…" at bounding box center [817, 252] width 837 height 106
click at [604, 376] on html "Skip to main content New headline Headline Lorem ipsum dolor sitope amet, conse…" at bounding box center [817, 210] width 869 height 332
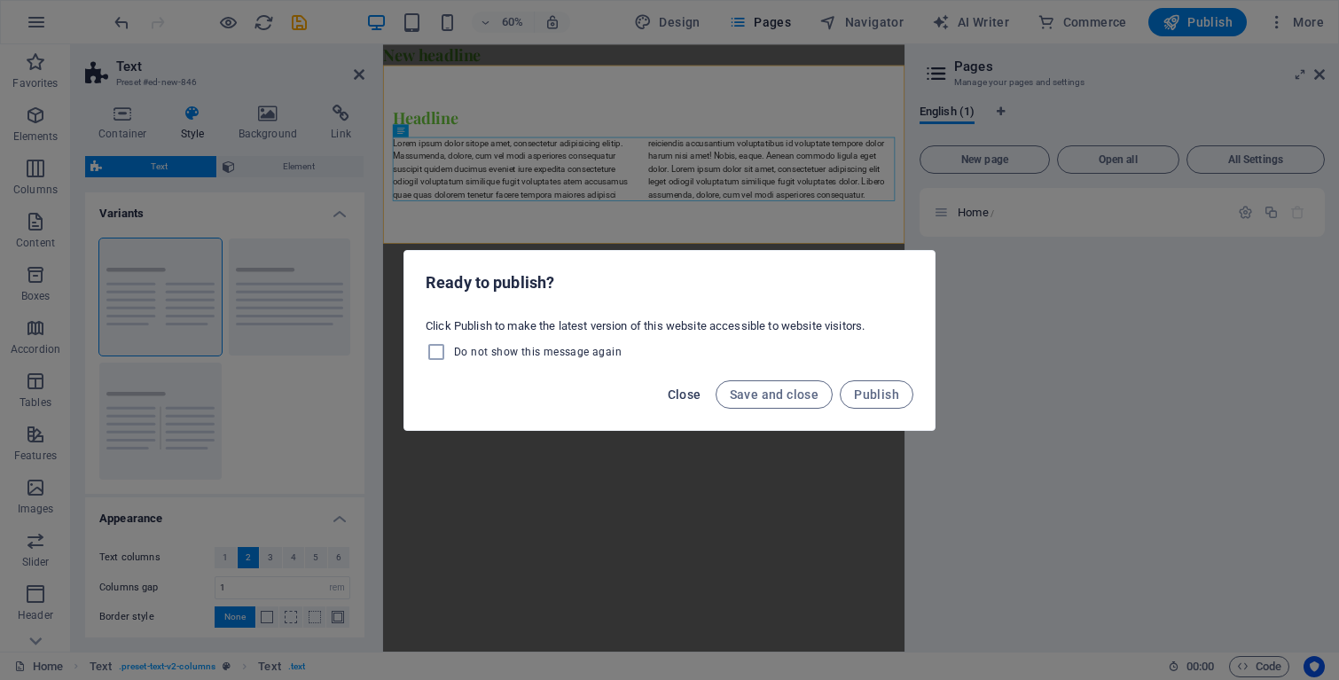
click at [691, 402] on button "Close" at bounding box center [684, 394] width 48 height 28
